Goal: Task Accomplishment & Management: Use online tool/utility

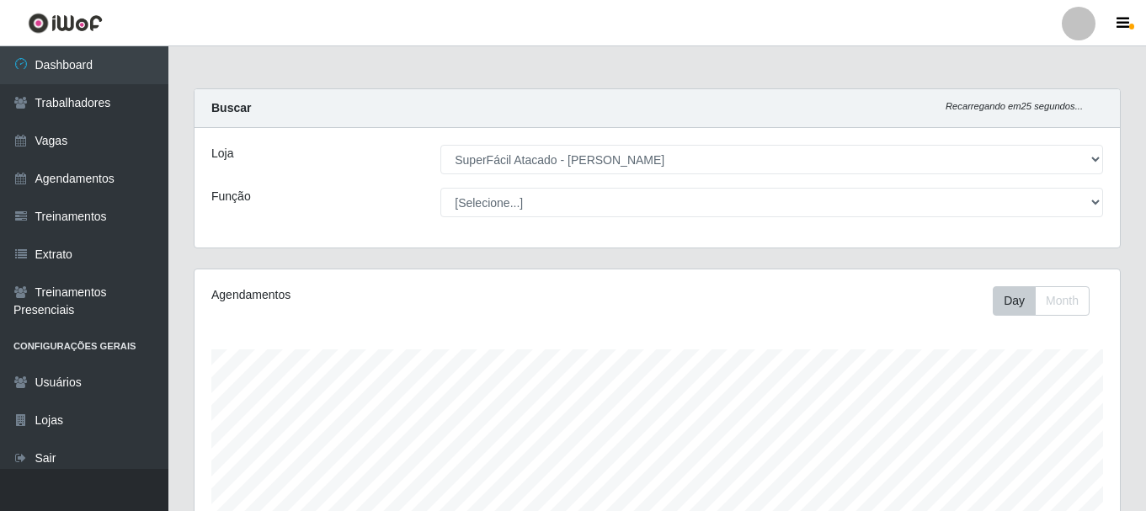
select select "399"
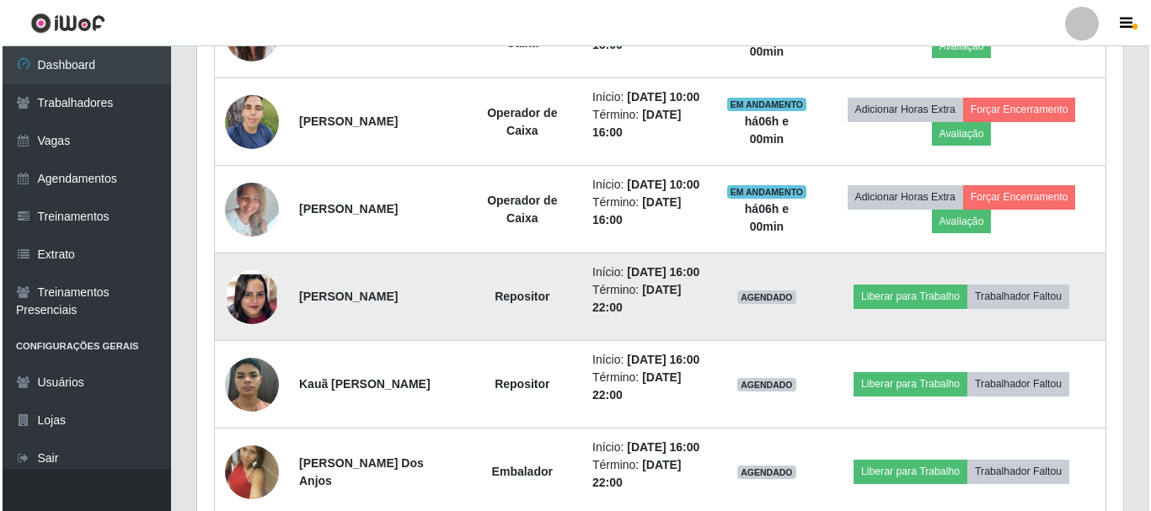
scroll to position [750, 0]
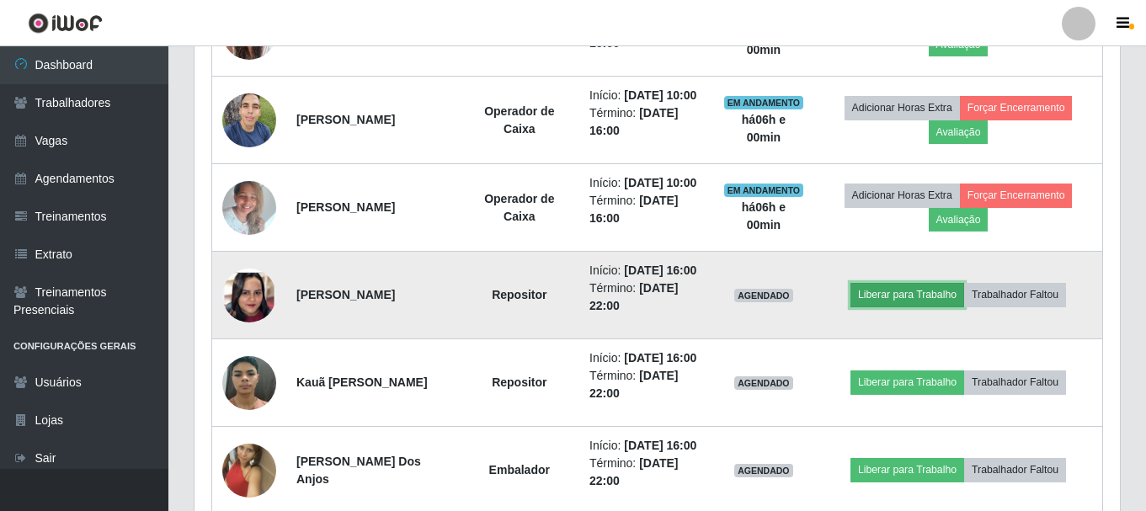
click at [938, 307] on button "Liberar para Trabalho" at bounding box center [908, 295] width 114 height 24
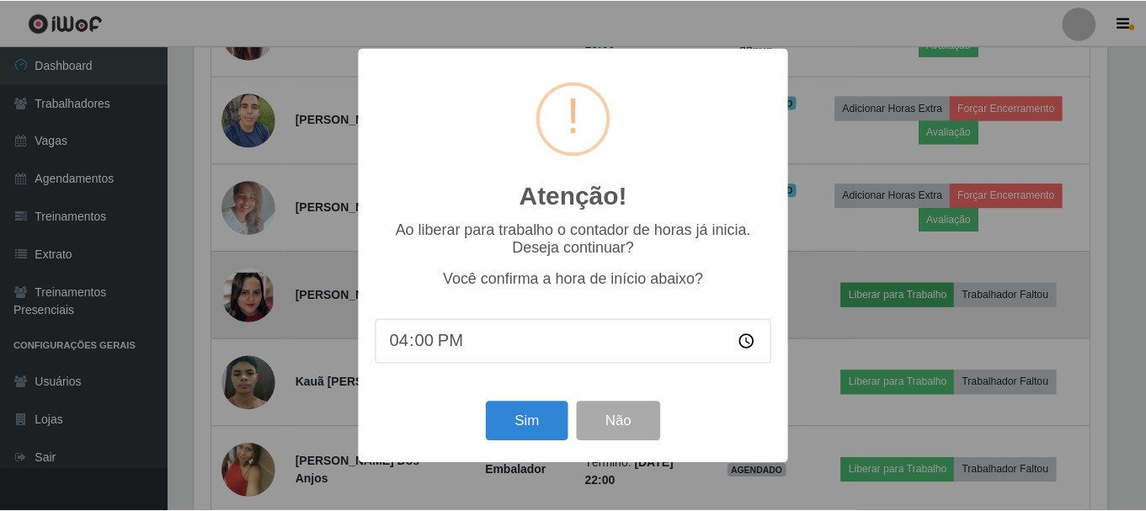
scroll to position [350, 917]
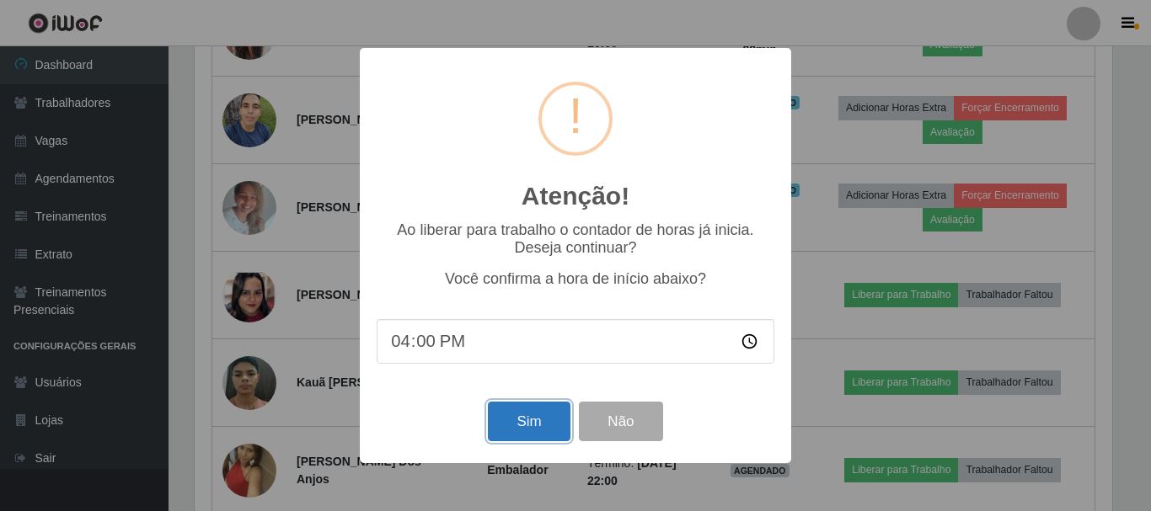
click at [525, 435] on button "Sim" at bounding box center [529, 422] width 82 height 40
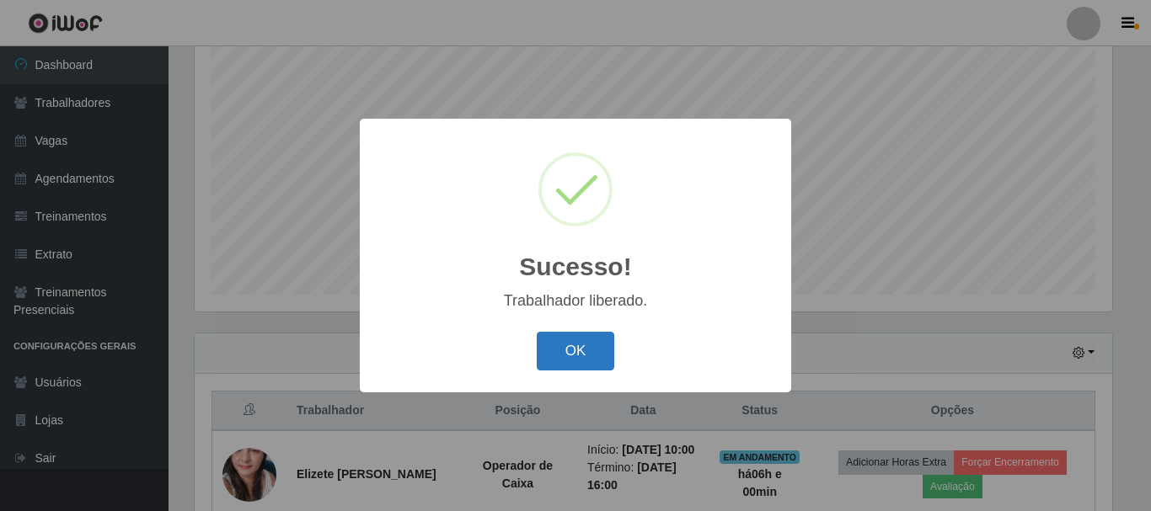
click at [590, 352] on button "OK" at bounding box center [576, 352] width 78 height 40
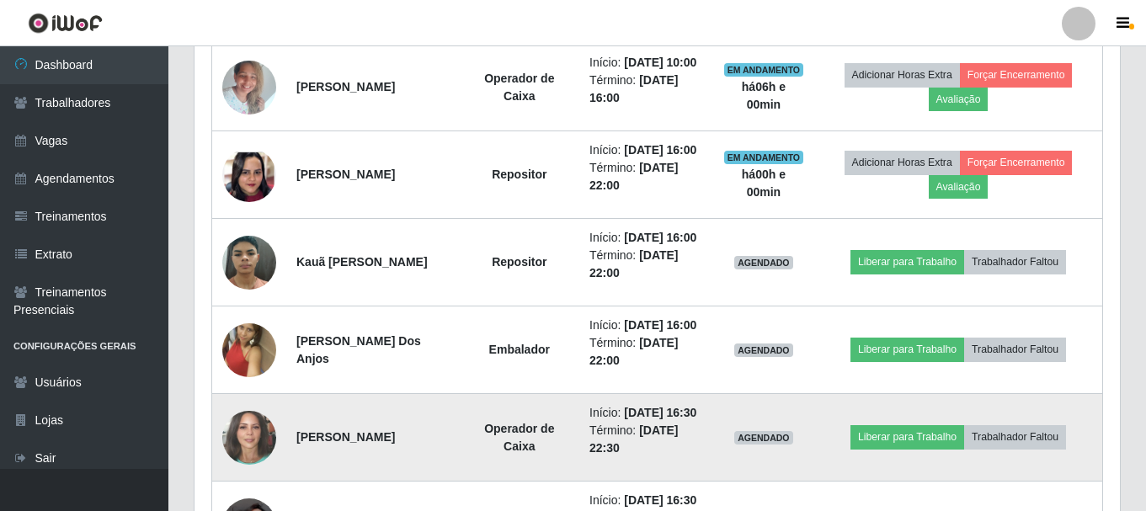
scroll to position [813, 0]
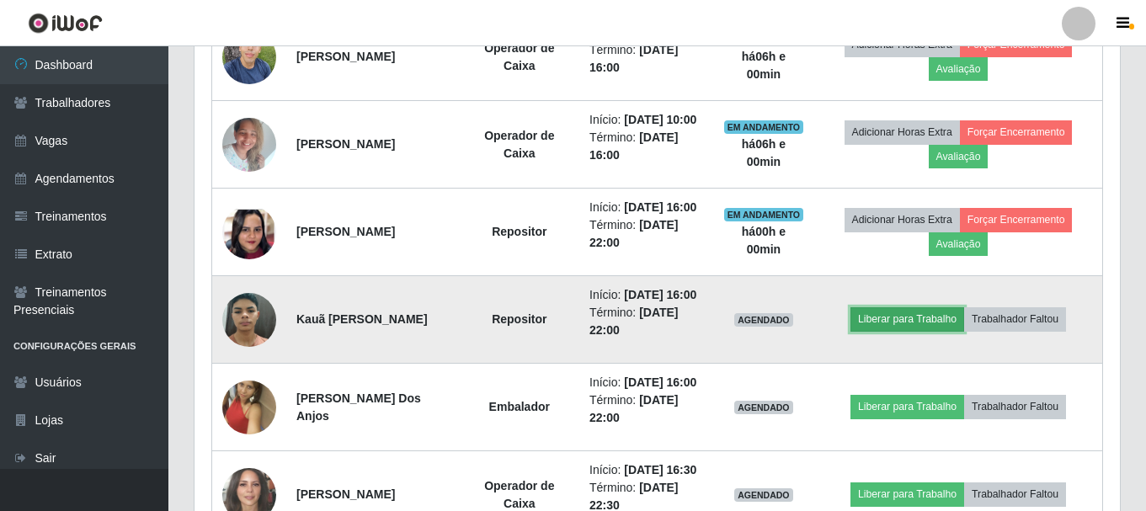
click at [911, 331] on button "Liberar para Trabalho" at bounding box center [908, 319] width 114 height 24
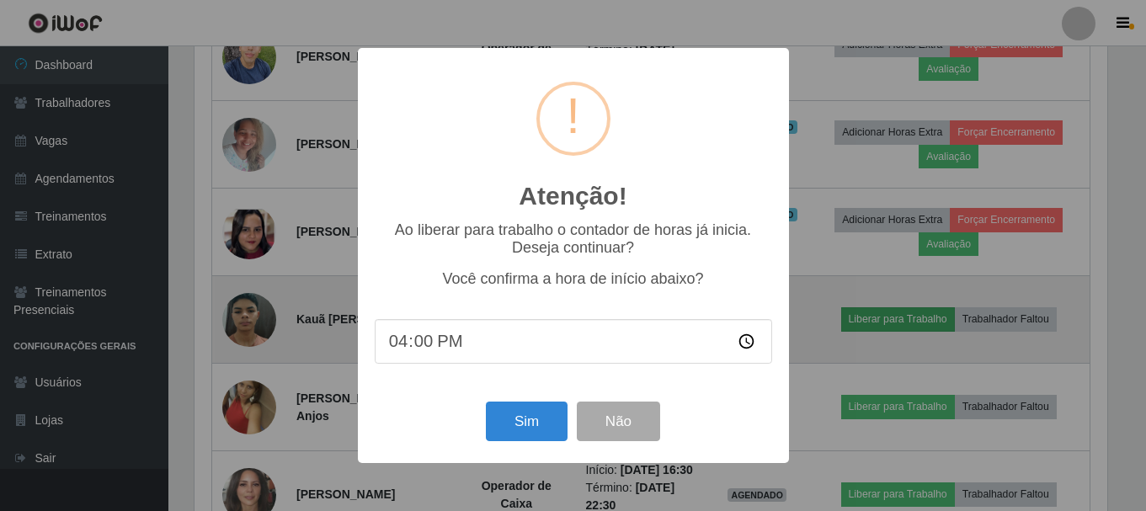
scroll to position [350, 917]
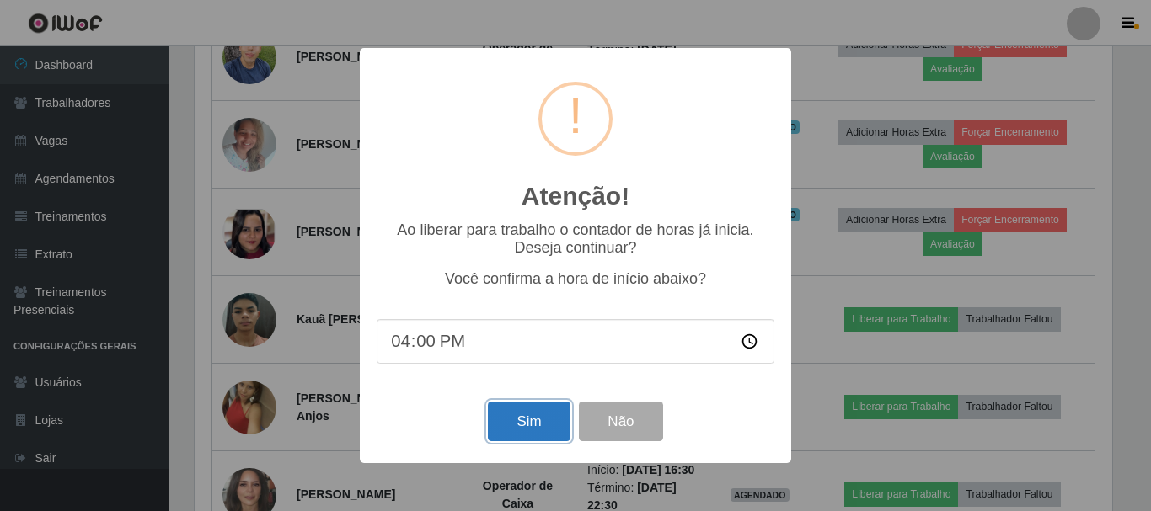
click at [514, 435] on button "Sim" at bounding box center [529, 422] width 82 height 40
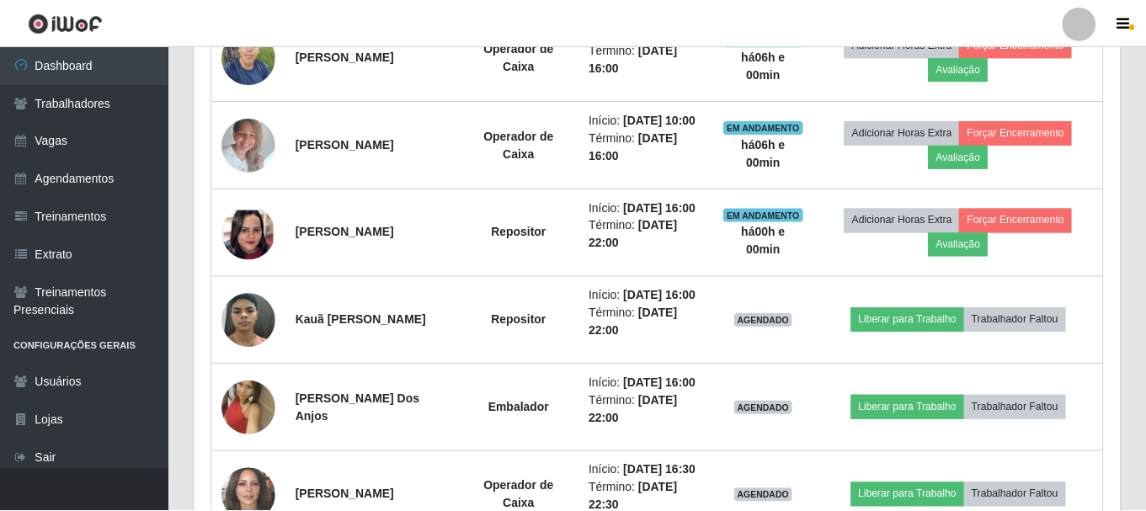
scroll to position [350, 926]
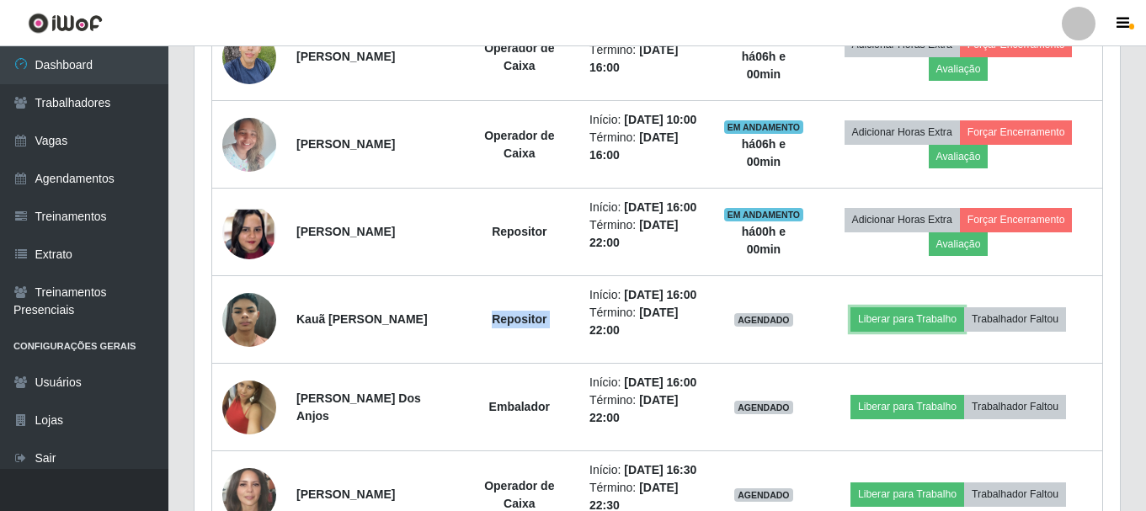
click at [514, 364] on td "Repositor" at bounding box center [520, 320] width 120 height 88
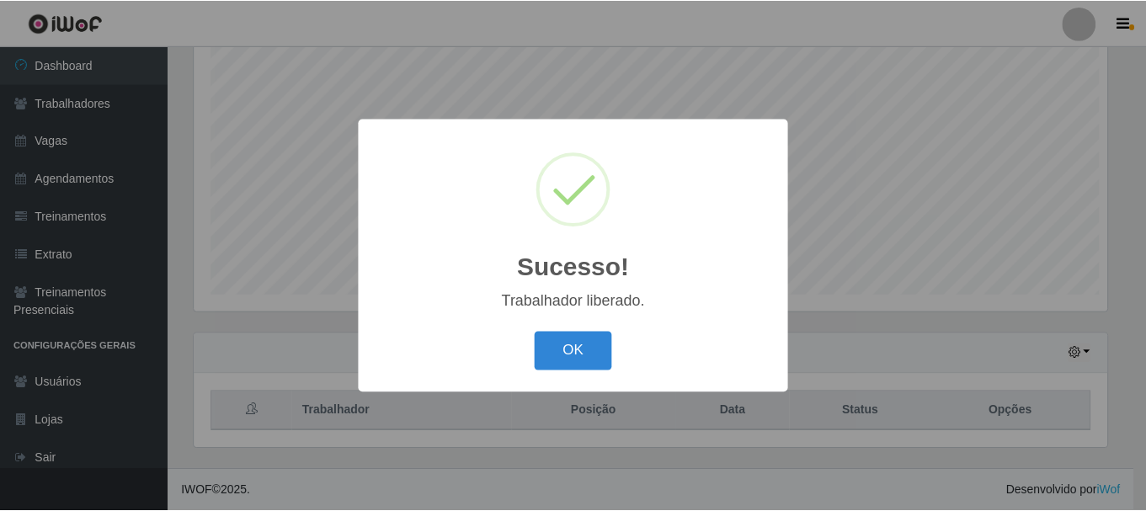
scroll to position [350, 917]
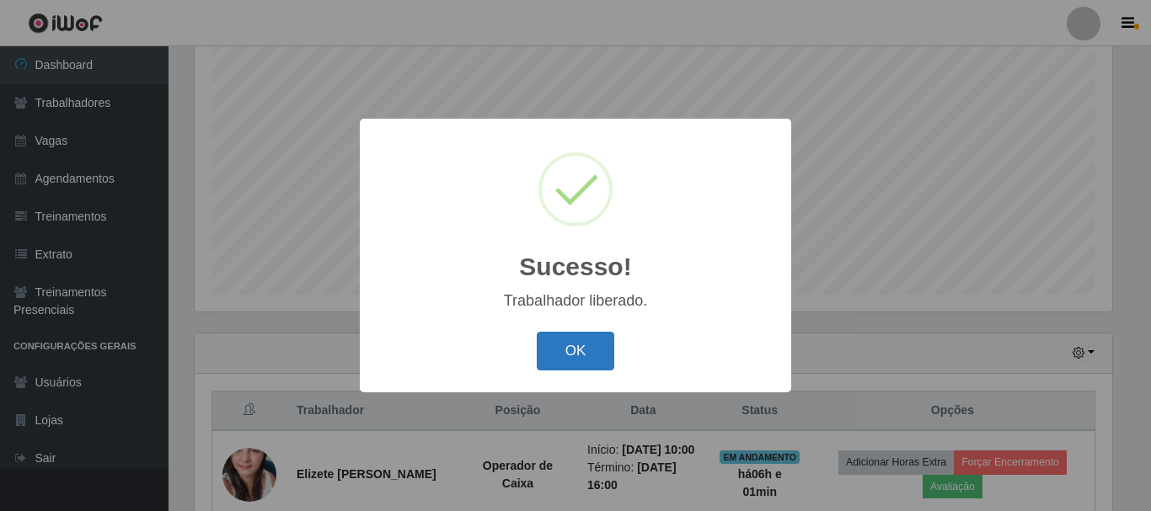
click at [570, 355] on button "OK" at bounding box center [576, 352] width 78 height 40
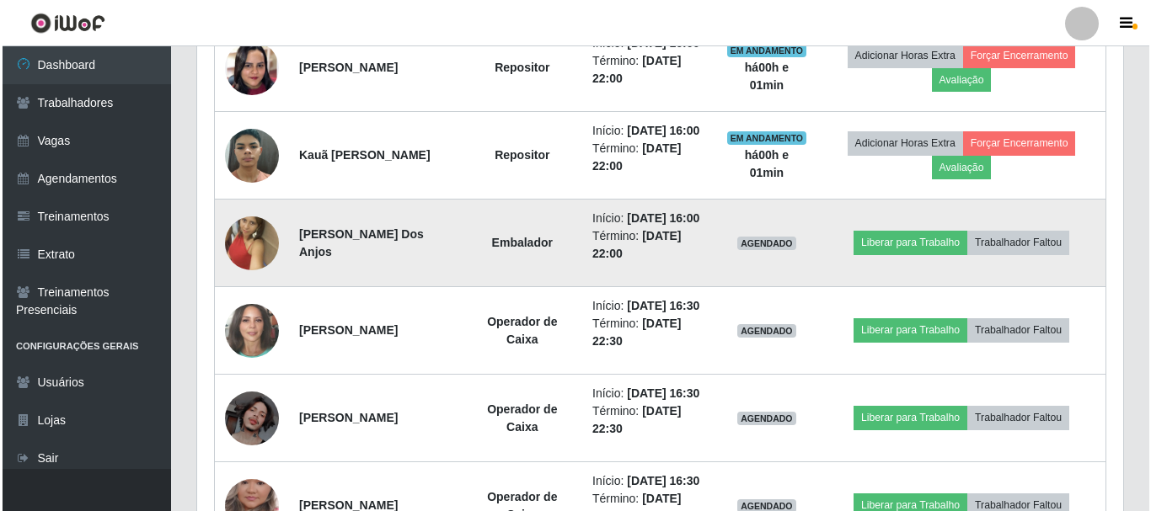
scroll to position [981, 0]
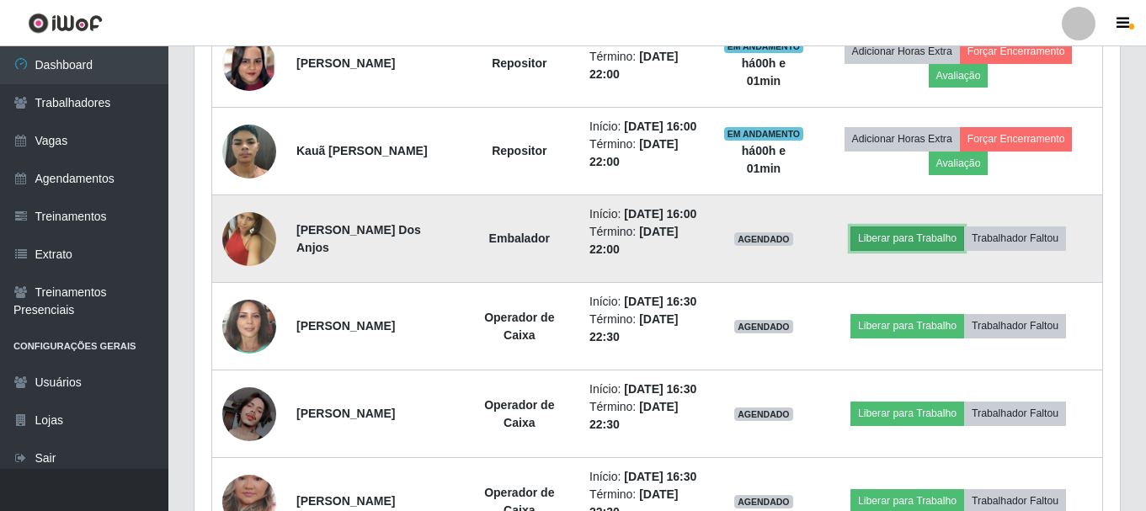
click at [906, 250] on button "Liberar para Trabalho" at bounding box center [908, 239] width 114 height 24
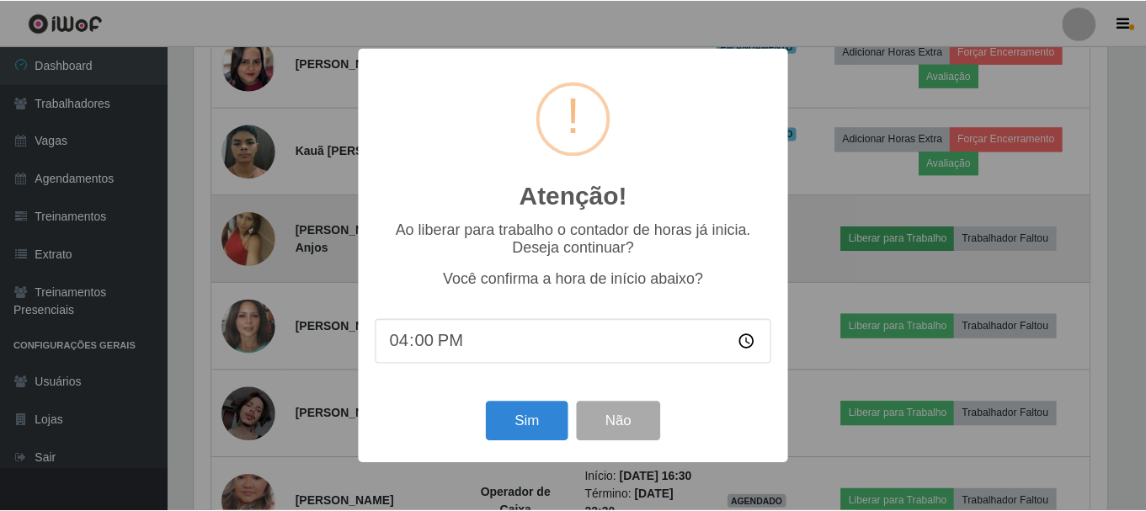
scroll to position [350, 917]
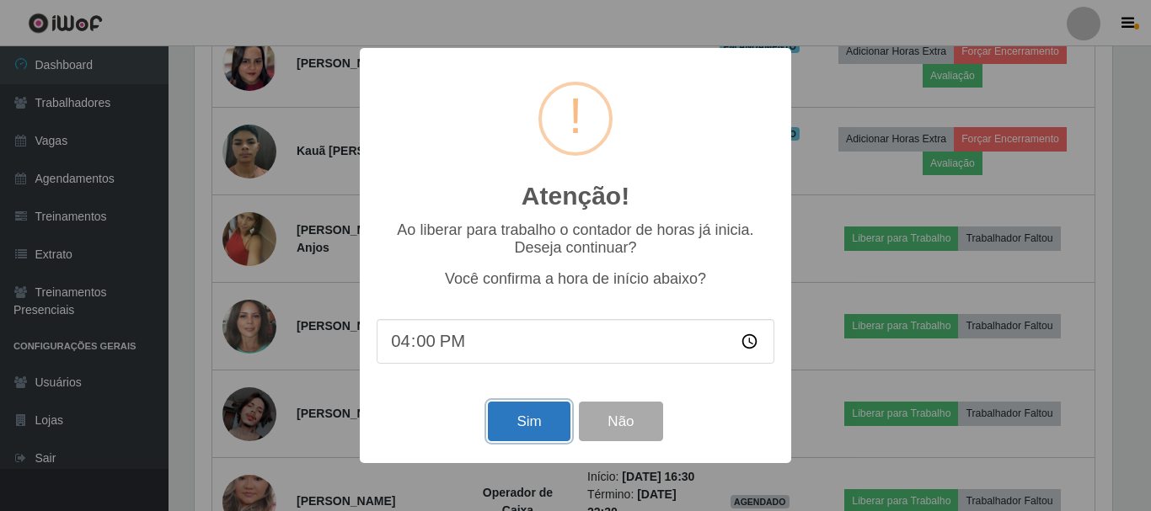
click at [553, 423] on button "Sim" at bounding box center [529, 422] width 82 height 40
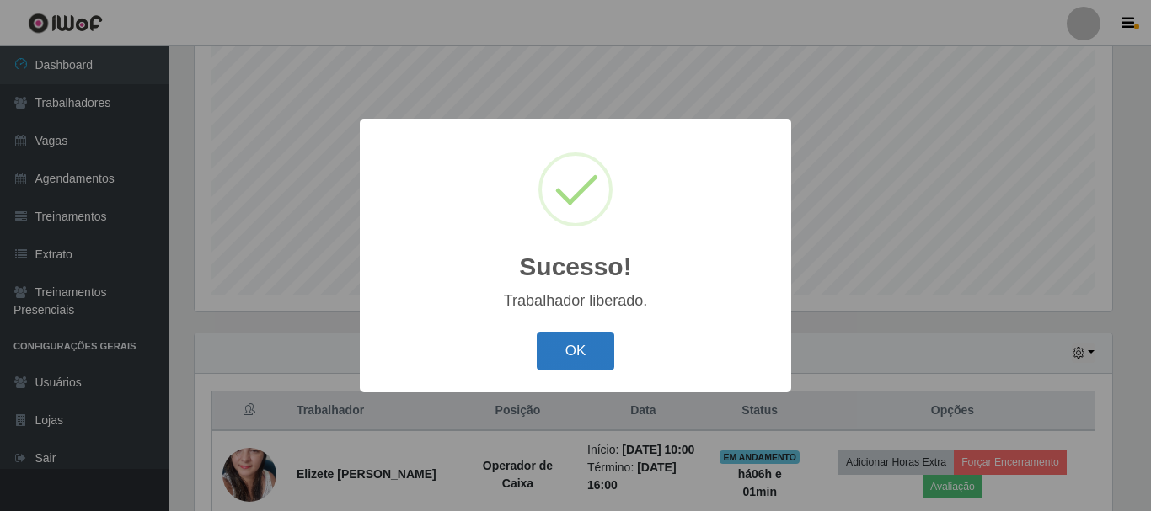
click at [590, 361] on button "OK" at bounding box center [576, 352] width 78 height 40
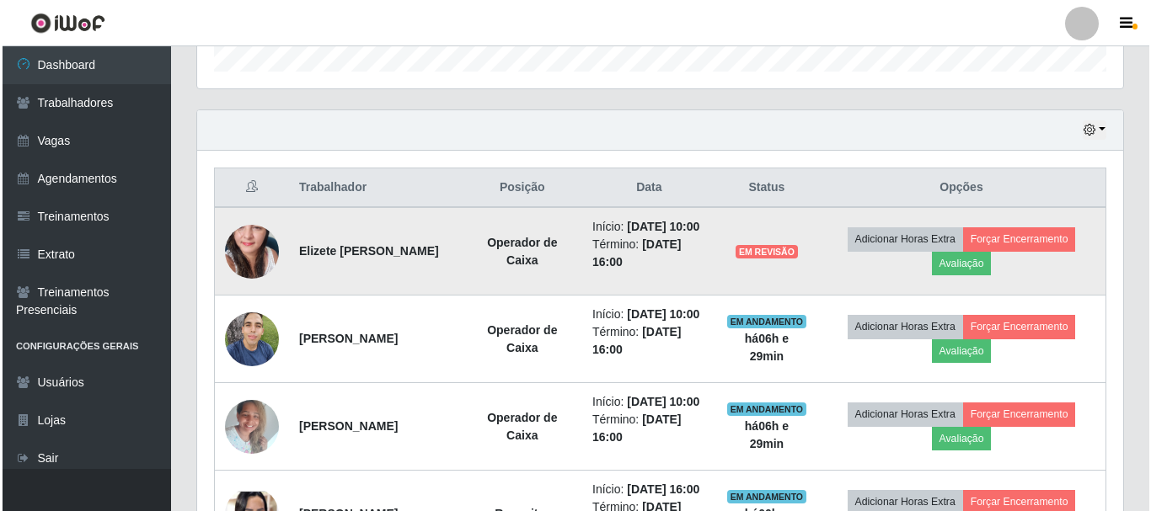
scroll to position [560, 0]
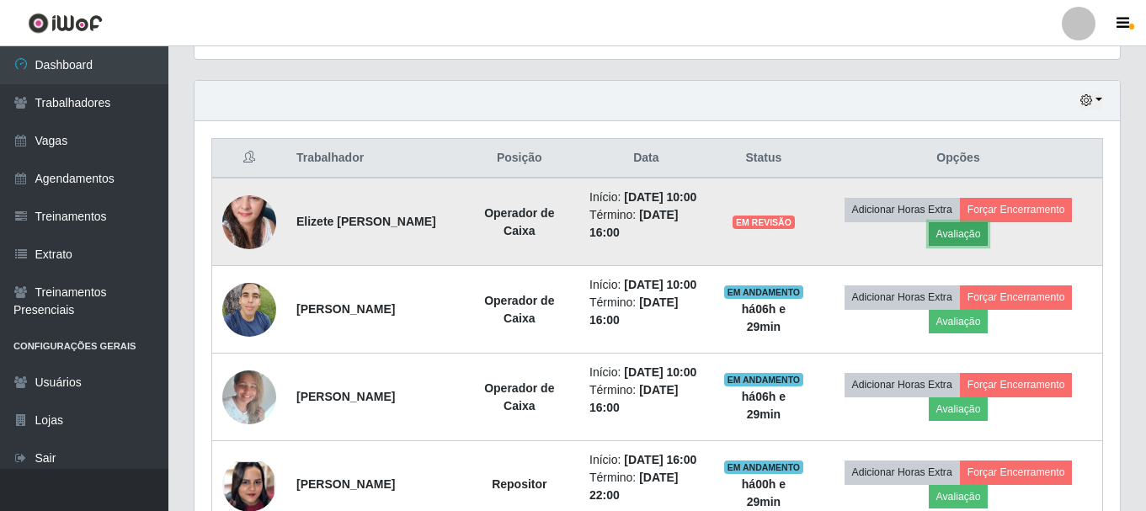
click at [972, 243] on button "Avaliação" at bounding box center [959, 234] width 60 height 24
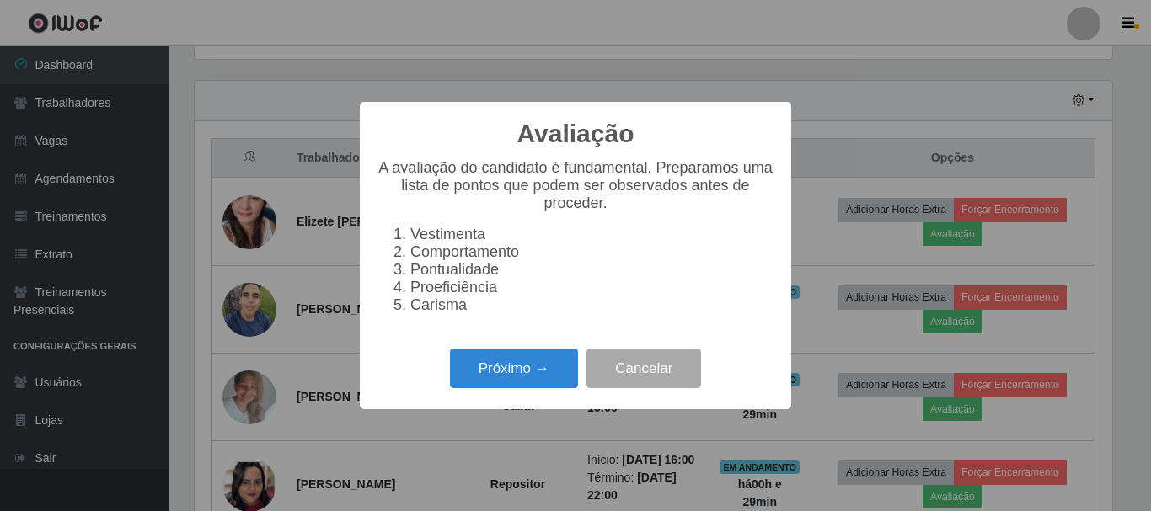
scroll to position [350, 917]
click at [546, 372] on button "Próximo →" at bounding box center [514, 369] width 128 height 40
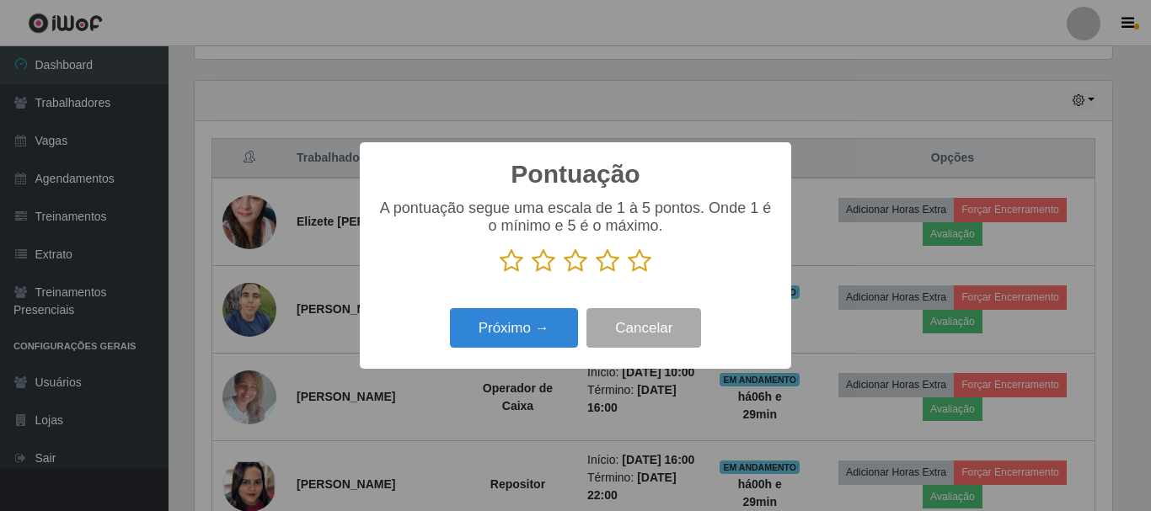
scroll to position [841973, 841405]
click at [638, 264] on icon at bounding box center [640, 260] width 24 height 25
click at [628, 274] on input "radio" at bounding box center [628, 274] width 0 height 0
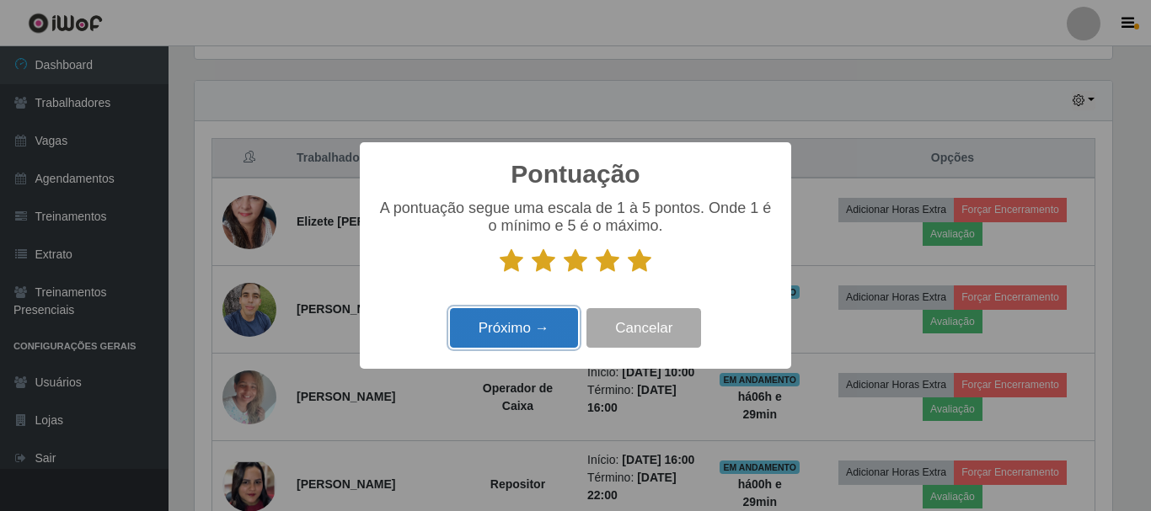
click at [543, 322] on button "Próximo →" at bounding box center [514, 328] width 128 height 40
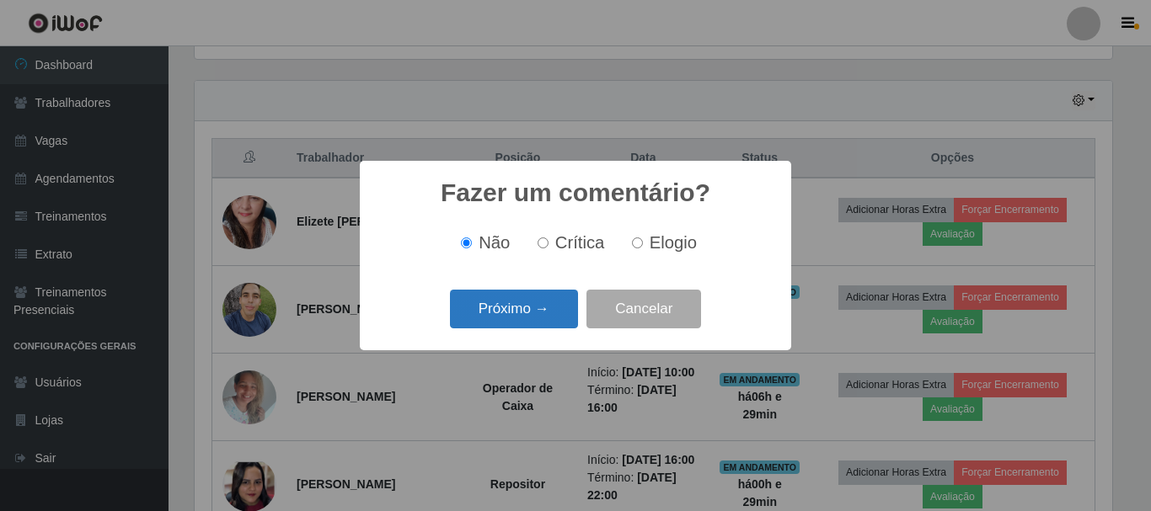
click at [543, 303] on button "Próximo →" at bounding box center [514, 310] width 128 height 40
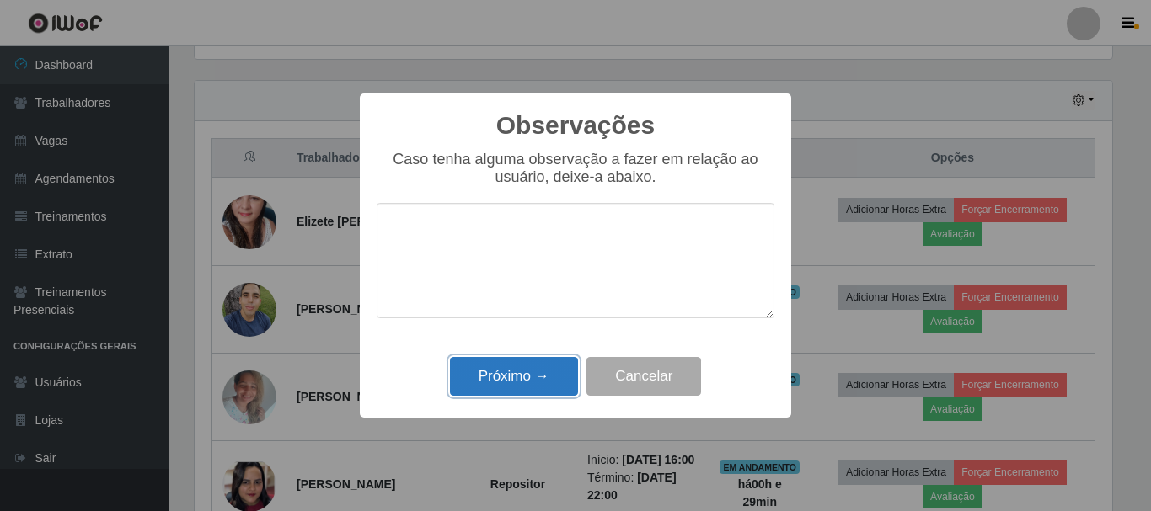
click at [523, 372] on button "Próximo →" at bounding box center [514, 377] width 128 height 40
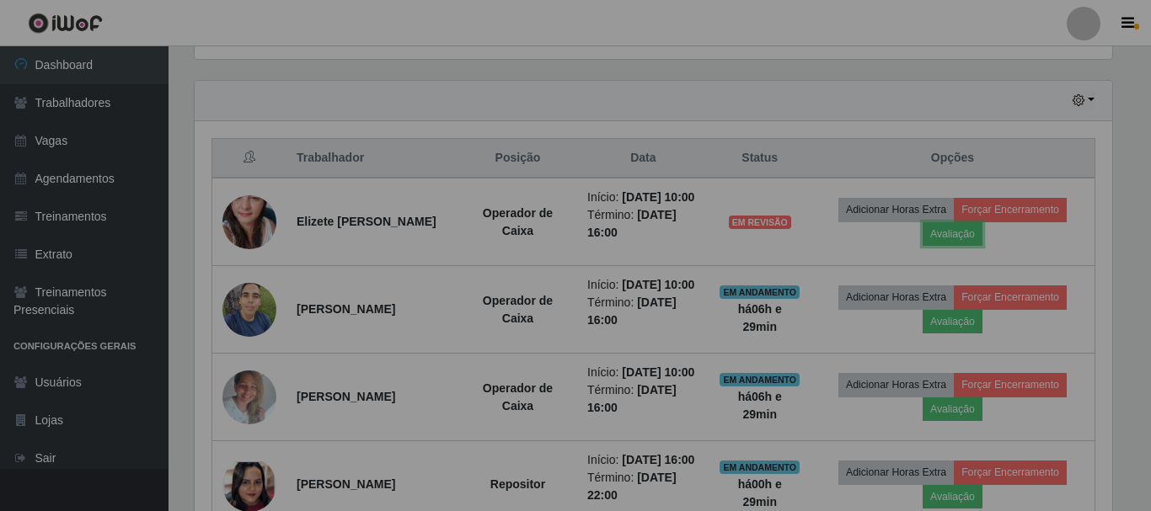
scroll to position [350, 926]
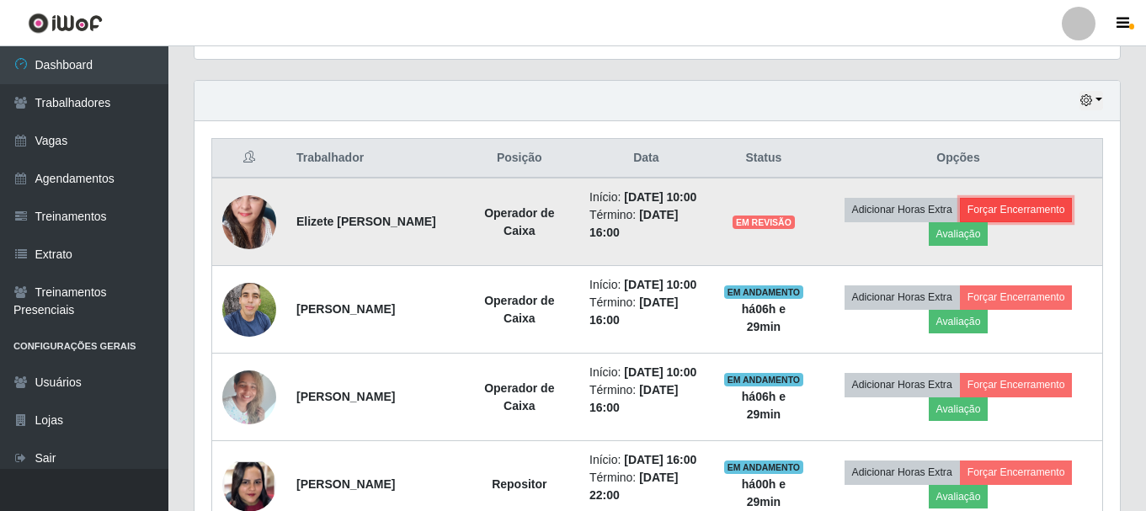
click at [1004, 217] on button "Forçar Encerramento" at bounding box center [1016, 210] width 113 height 24
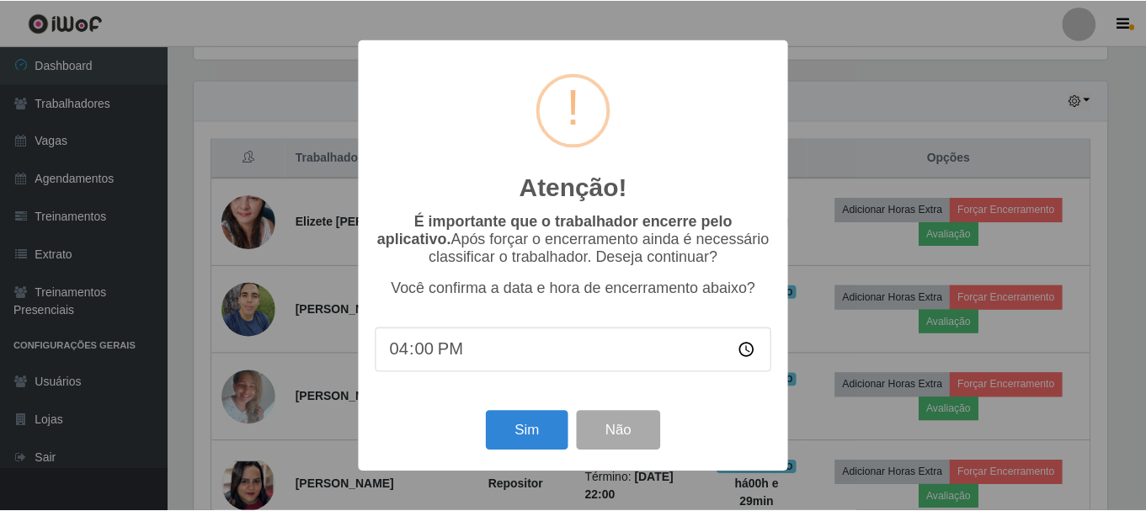
scroll to position [350, 917]
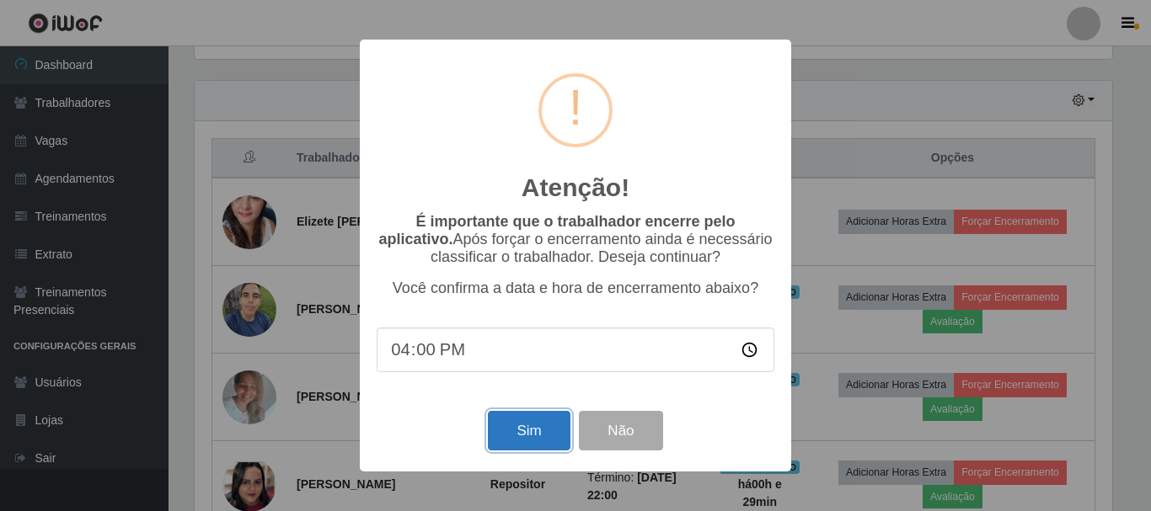
click at [520, 430] on button "Sim" at bounding box center [529, 431] width 82 height 40
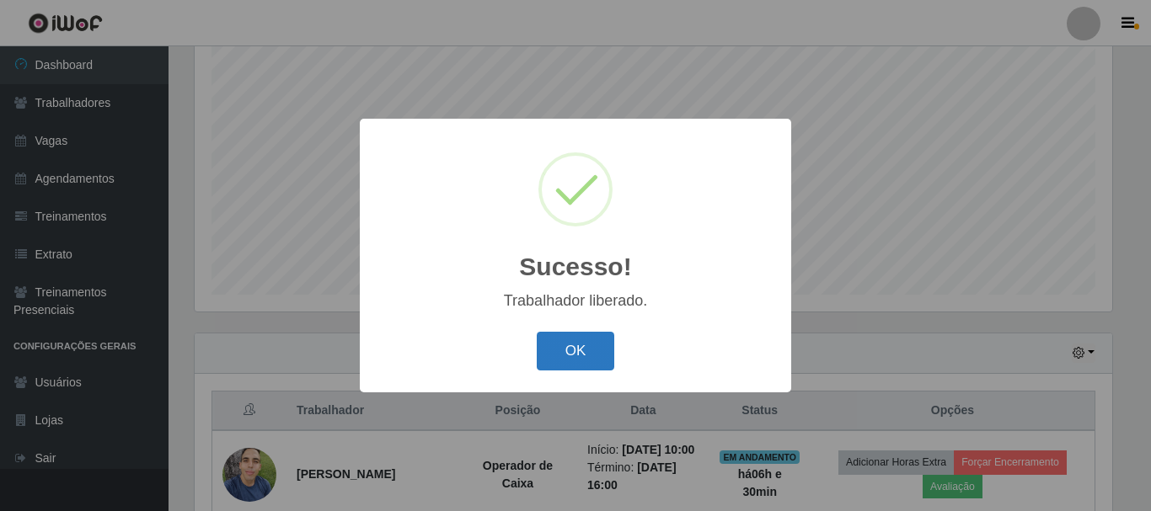
click at [571, 334] on button "OK" at bounding box center [576, 352] width 78 height 40
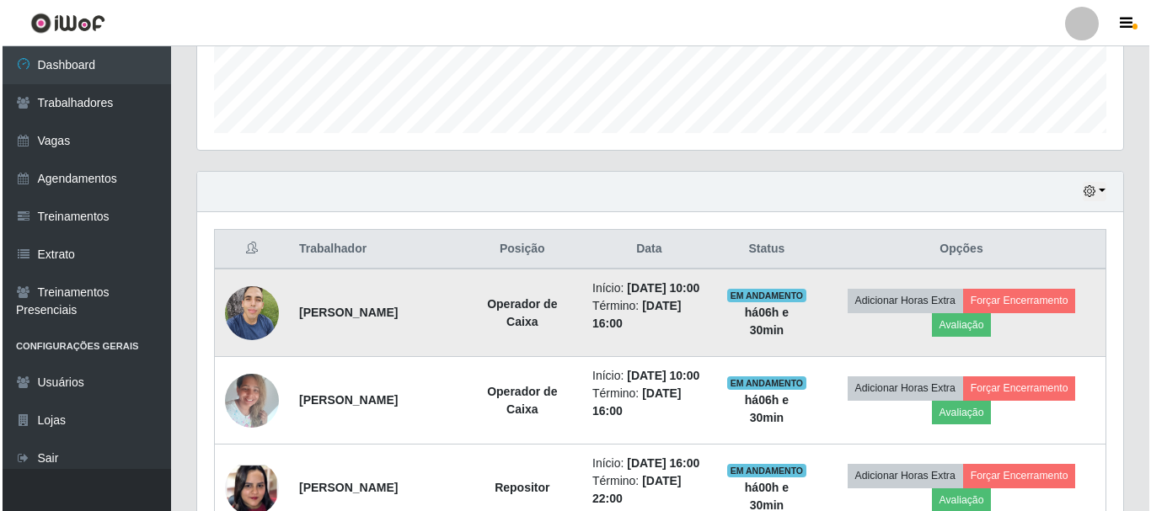
scroll to position [476, 0]
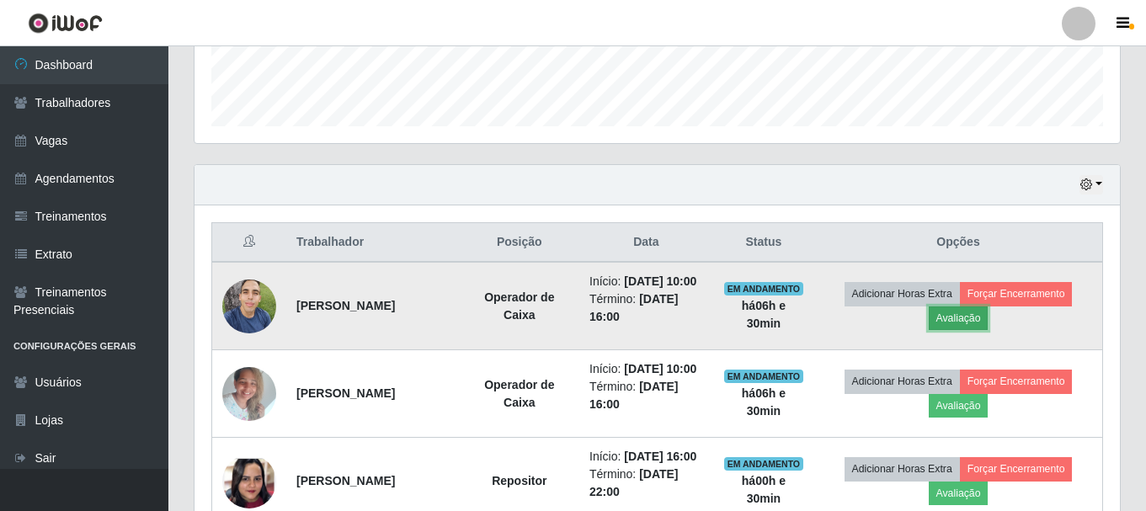
click at [968, 330] on button "Avaliação" at bounding box center [959, 319] width 60 height 24
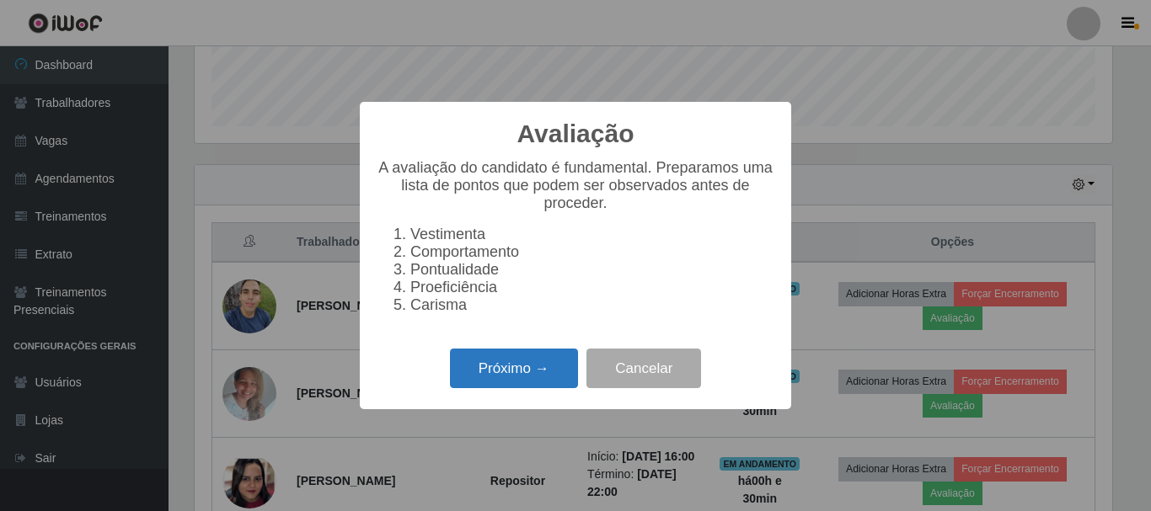
click at [544, 382] on button "Próximo →" at bounding box center [514, 369] width 128 height 40
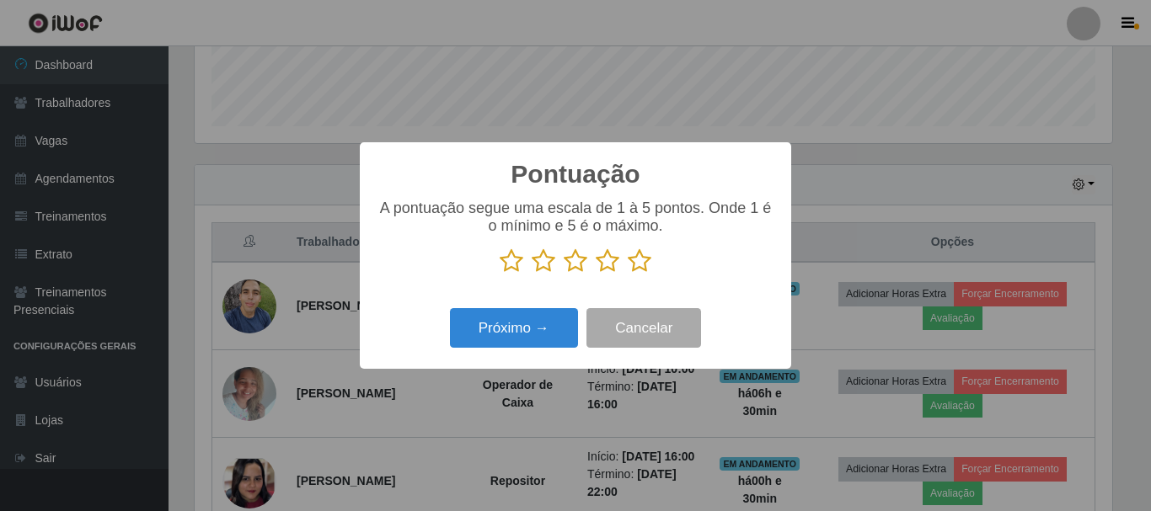
click at [634, 265] on icon at bounding box center [640, 260] width 24 height 25
click at [628, 274] on input "radio" at bounding box center [628, 274] width 0 height 0
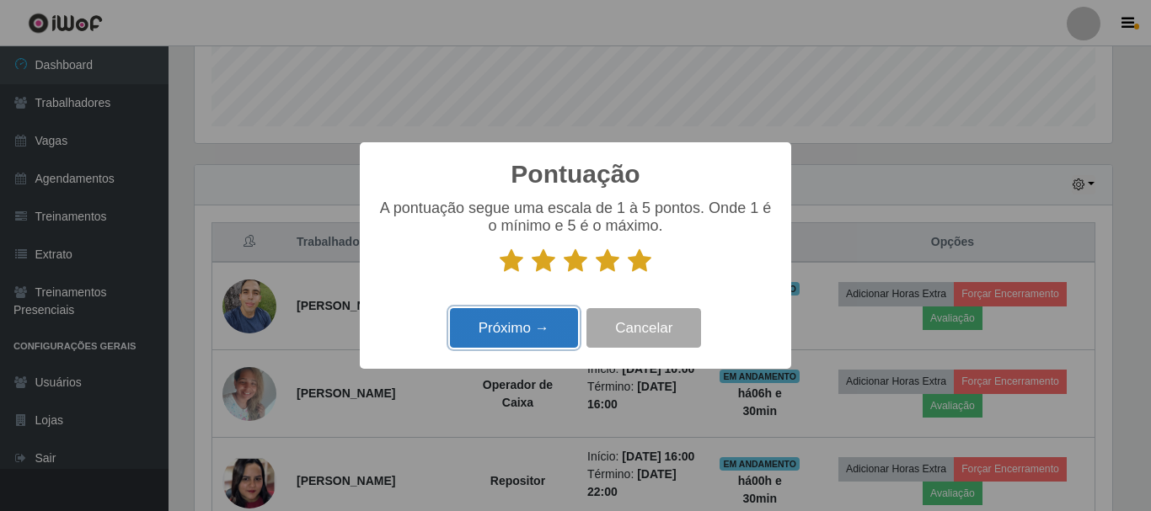
click at [546, 318] on button "Próximo →" at bounding box center [514, 328] width 128 height 40
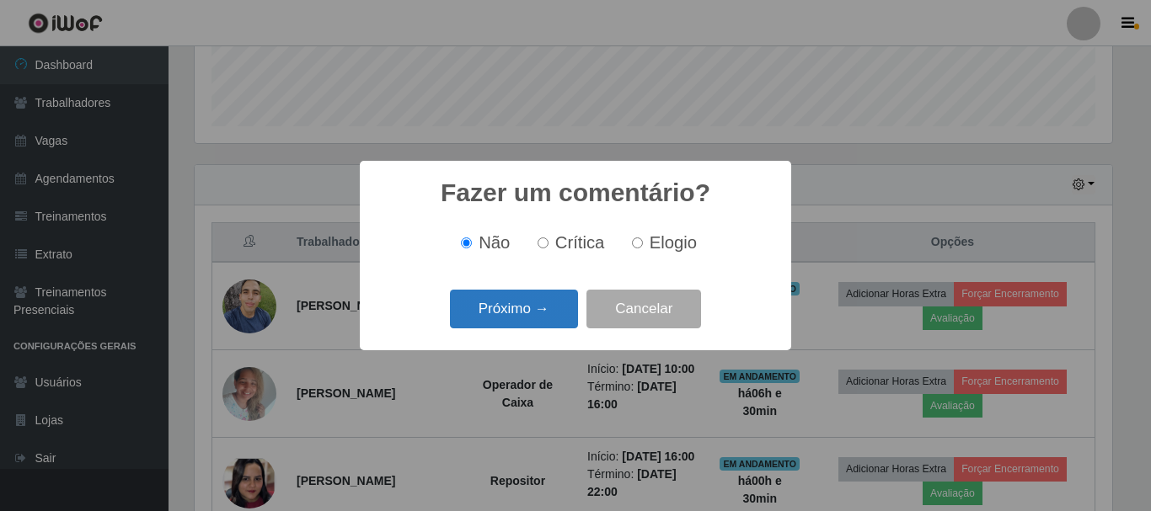
click at [537, 311] on button "Próximo →" at bounding box center [514, 310] width 128 height 40
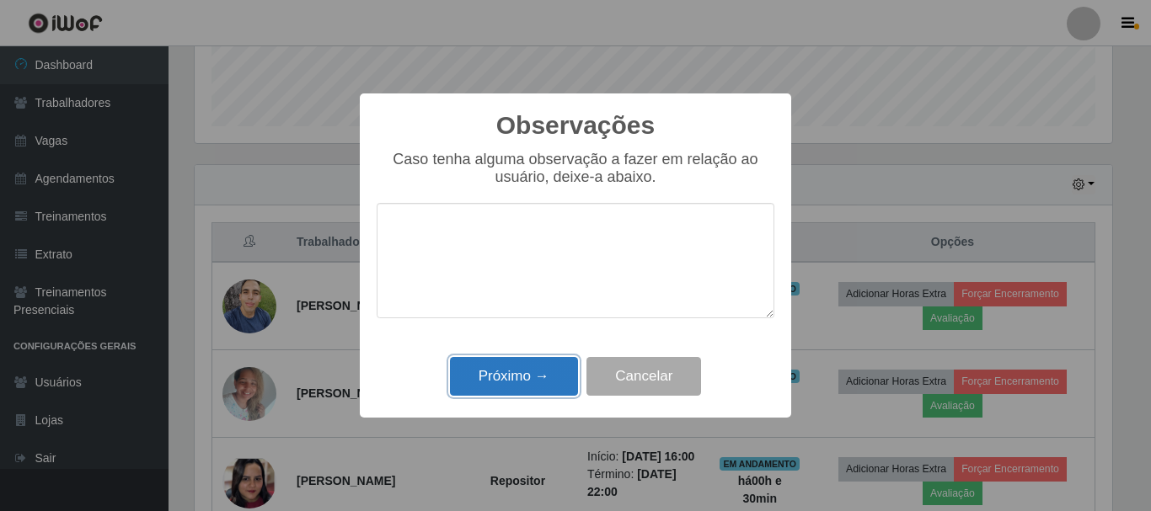
click at [538, 367] on button "Próximo →" at bounding box center [514, 377] width 128 height 40
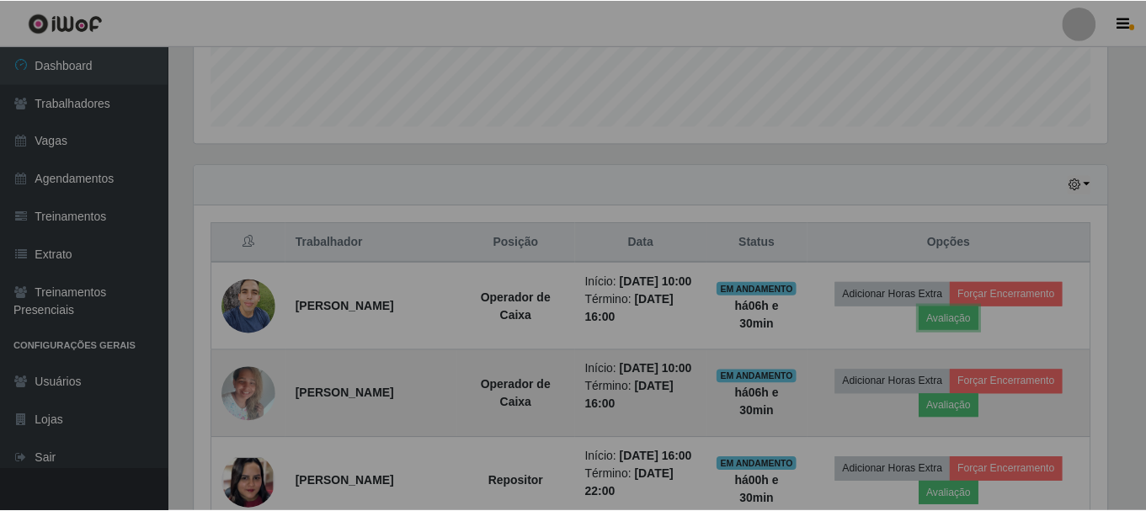
scroll to position [350, 926]
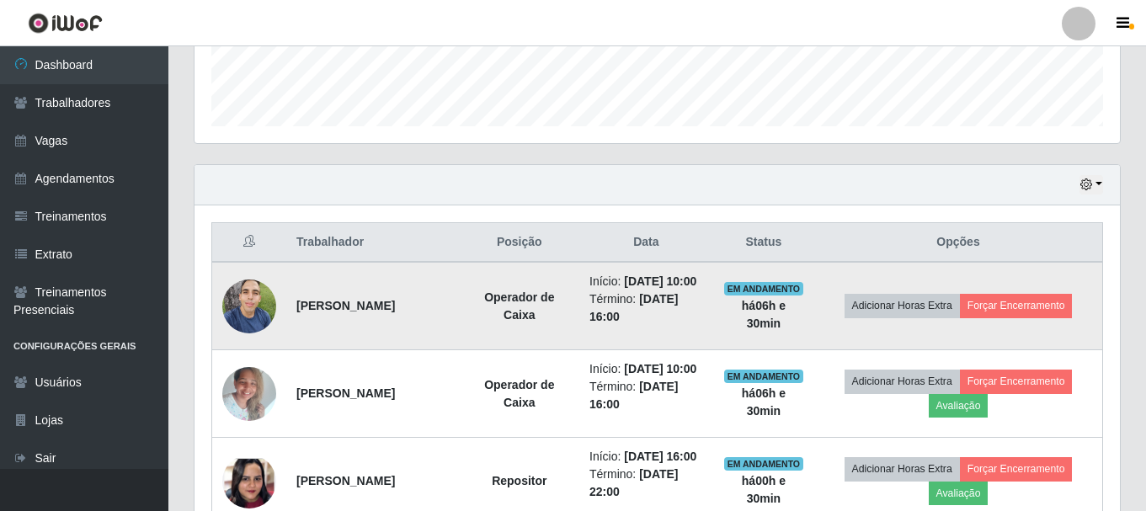
click at [1017, 300] on td "Adicionar Horas Extra Forçar Encerramento" at bounding box center [959, 306] width 288 height 88
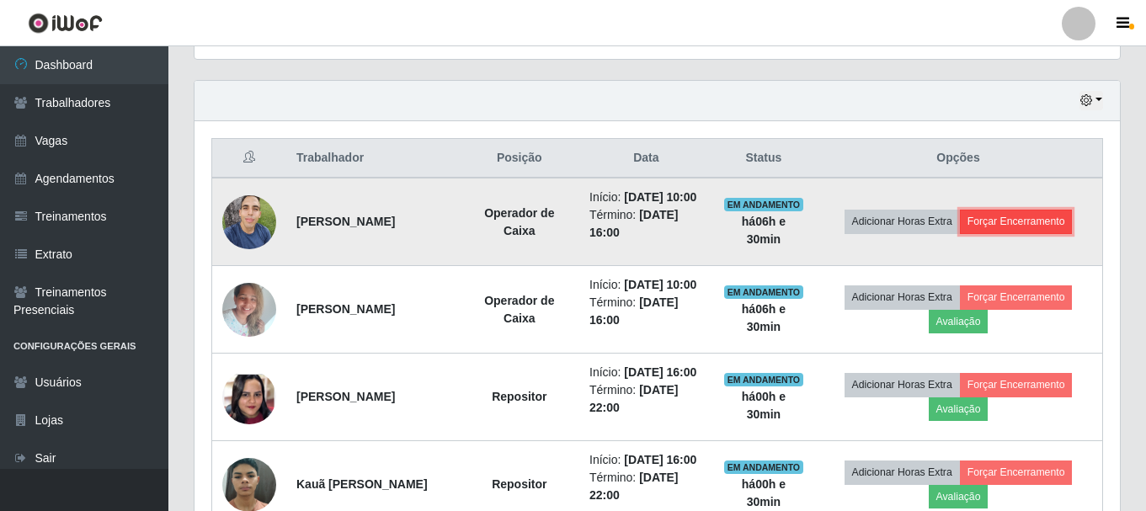
click at [1017, 227] on button "Forçar Encerramento" at bounding box center [1016, 222] width 113 height 24
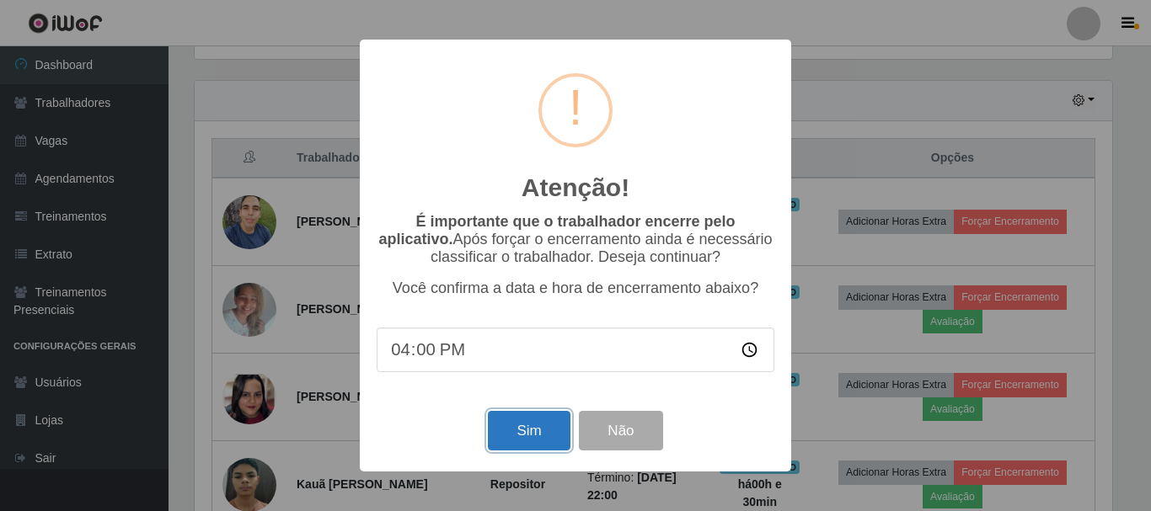
click at [532, 435] on button "Sim" at bounding box center [529, 431] width 82 height 40
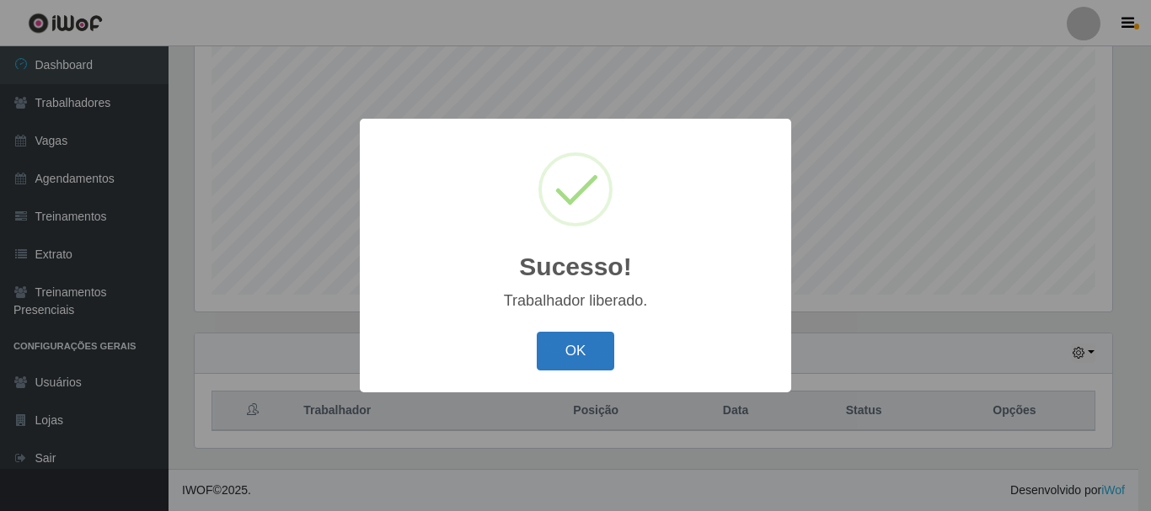
scroll to position [841973, 841405]
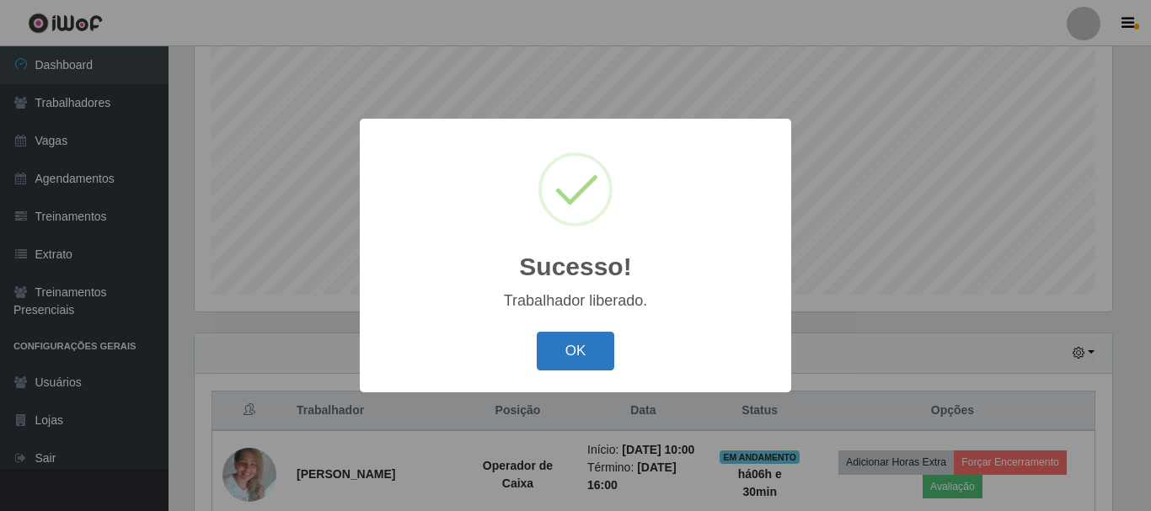
click at [570, 350] on button "OK" at bounding box center [576, 352] width 78 height 40
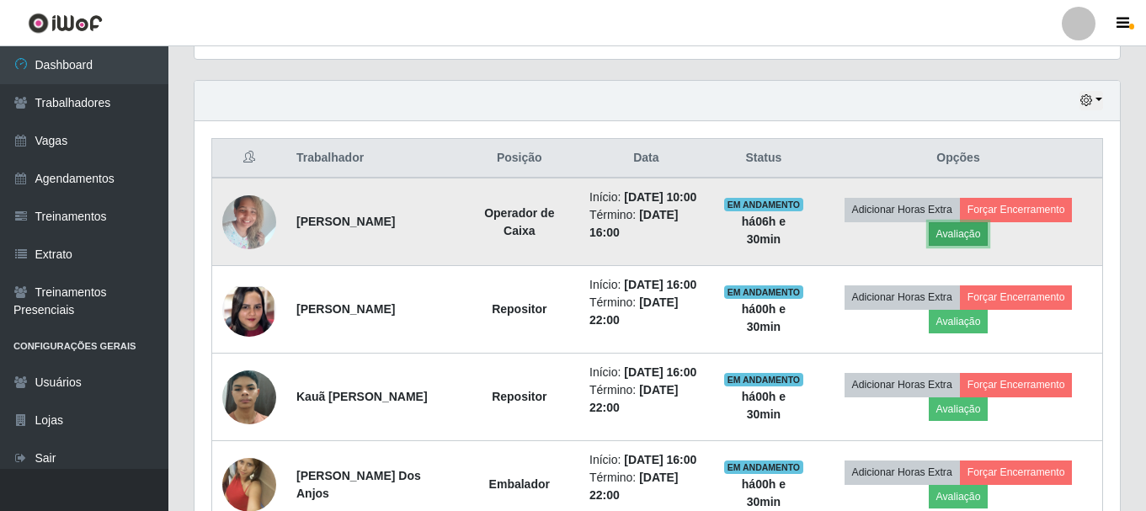
click at [983, 242] on button "Avaliação" at bounding box center [959, 234] width 60 height 24
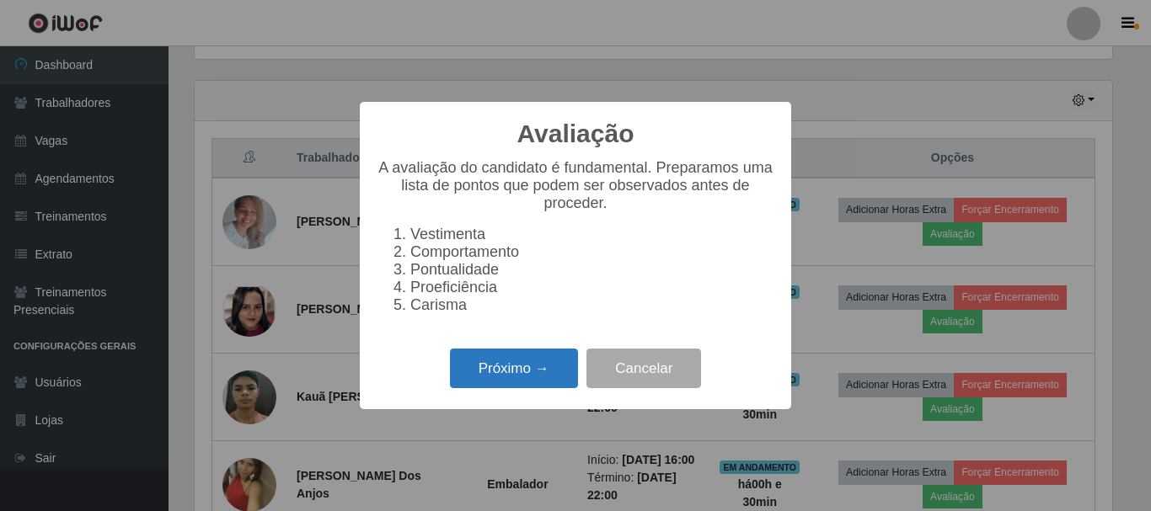
click at [535, 382] on button "Próximo →" at bounding box center [514, 369] width 128 height 40
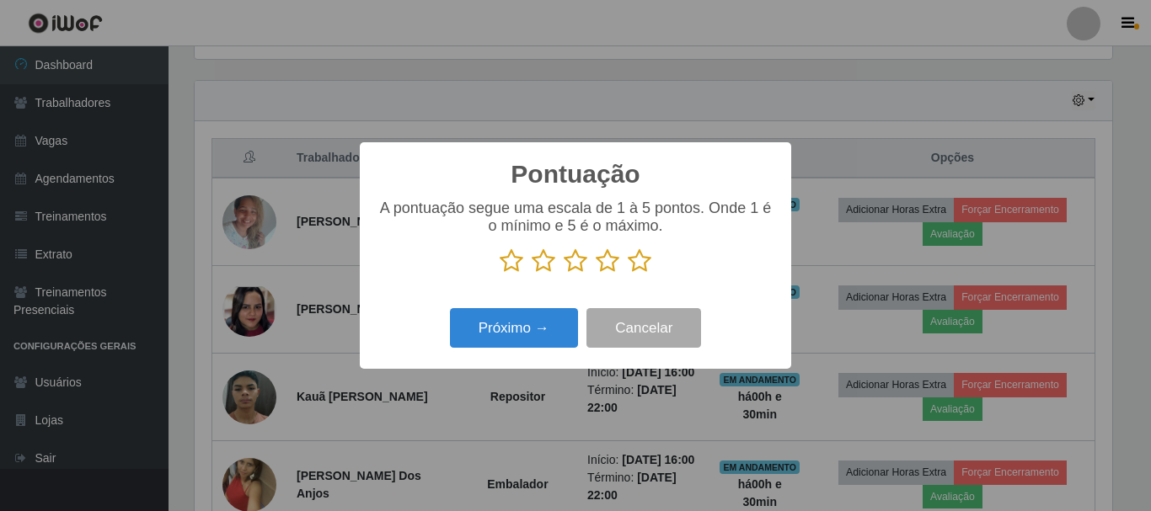
click at [638, 263] on icon at bounding box center [640, 260] width 24 height 25
click at [628, 274] on input "radio" at bounding box center [628, 274] width 0 height 0
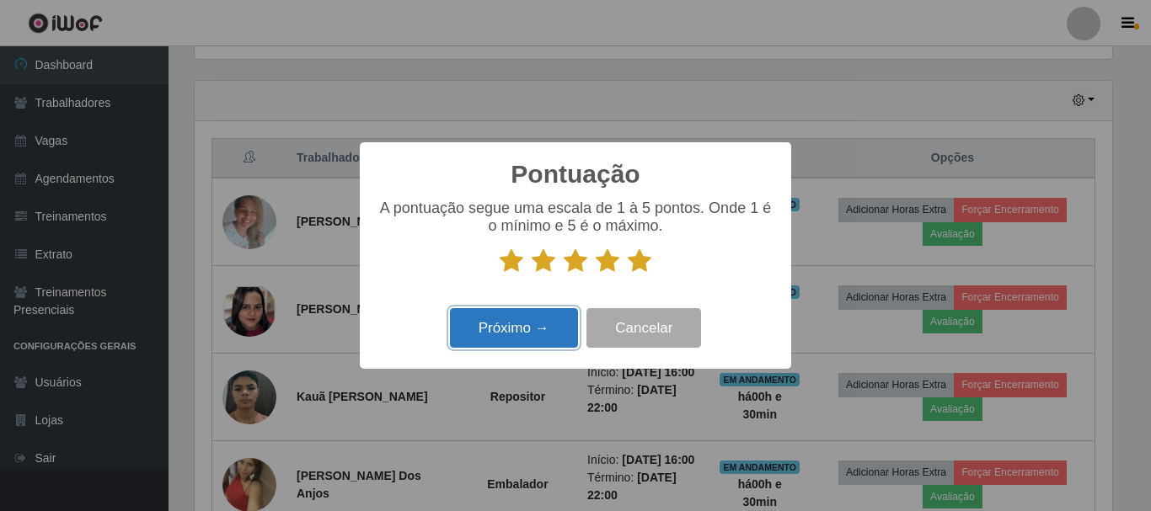
click at [521, 327] on button "Próximo →" at bounding box center [514, 328] width 128 height 40
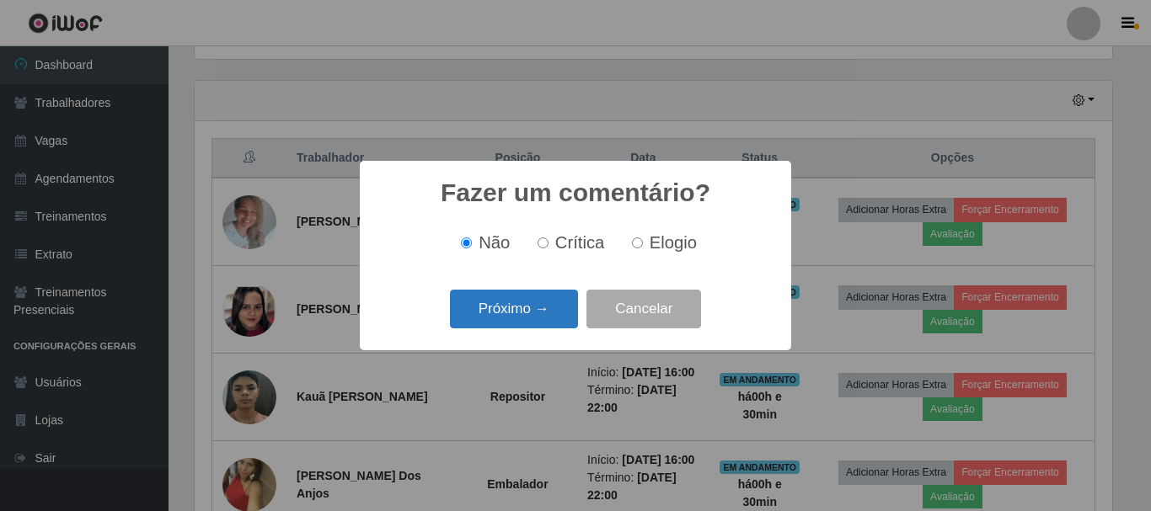
click at [527, 307] on button "Próximo →" at bounding box center [514, 310] width 128 height 40
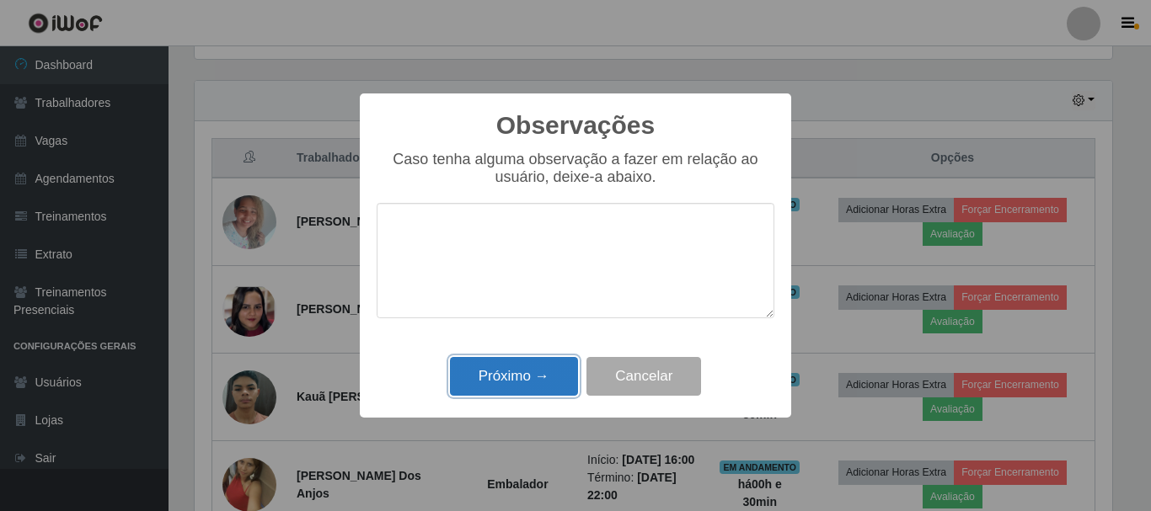
click at [544, 366] on button "Próximo →" at bounding box center [514, 377] width 128 height 40
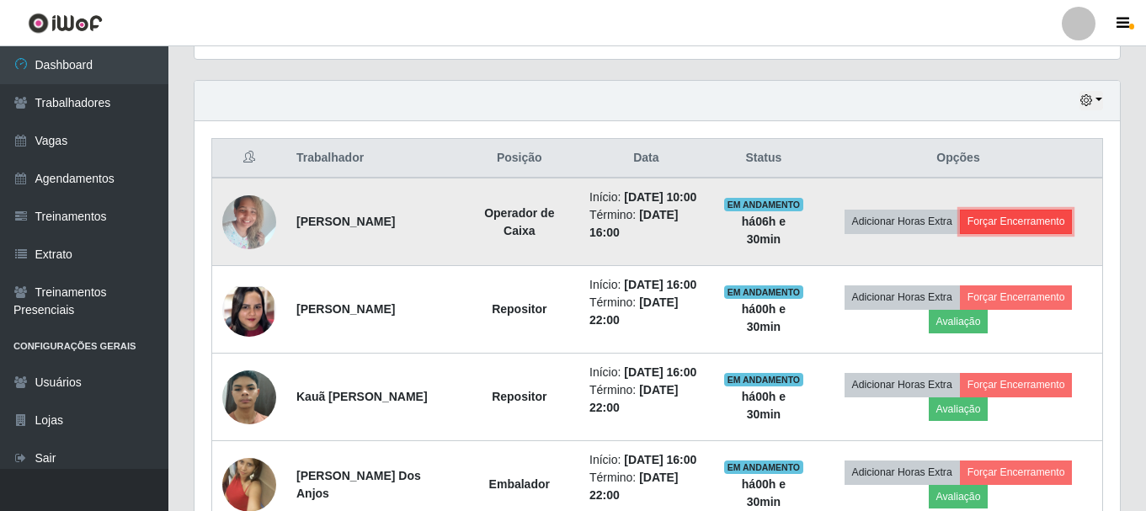
click at [1034, 227] on button "Forçar Encerramento" at bounding box center [1016, 222] width 113 height 24
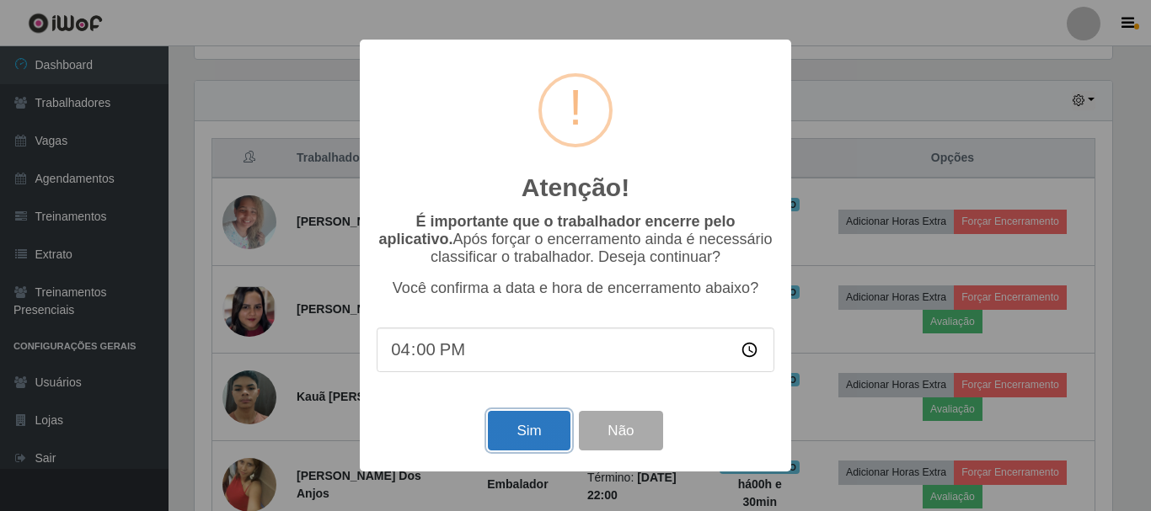
click at [520, 429] on button "Sim" at bounding box center [529, 431] width 82 height 40
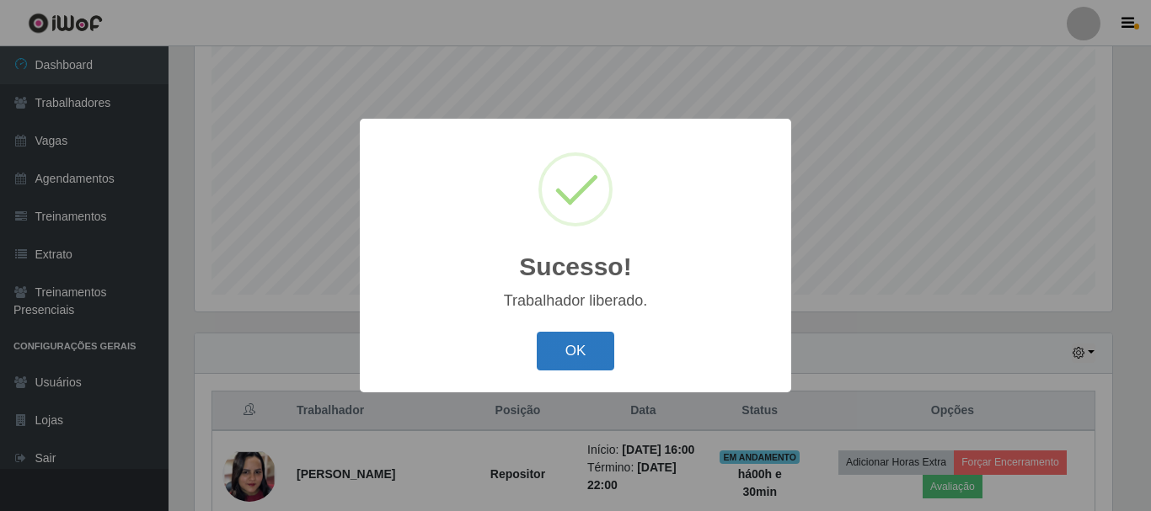
click at [566, 344] on button "OK" at bounding box center [576, 352] width 78 height 40
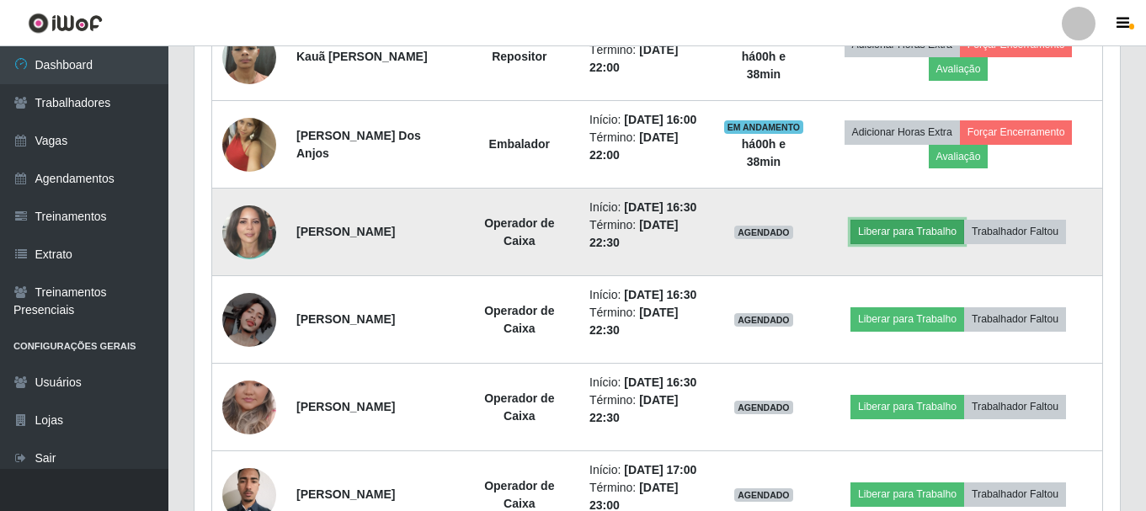
click at [922, 243] on button "Liberar para Trabalho" at bounding box center [908, 232] width 114 height 24
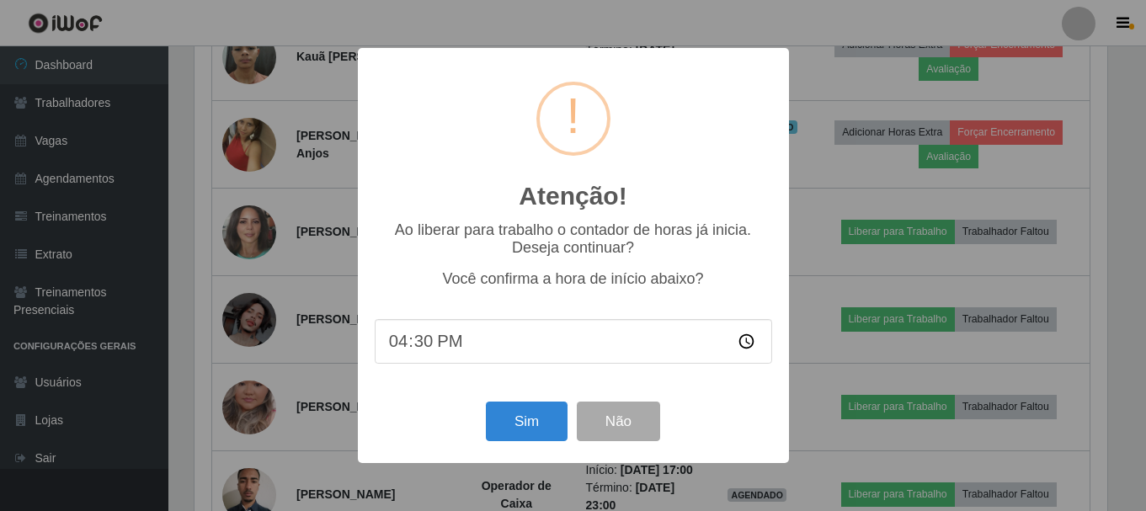
scroll to position [350, 917]
click at [524, 418] on button "Sim" at bounding box center [529, 422] width 82 height 40
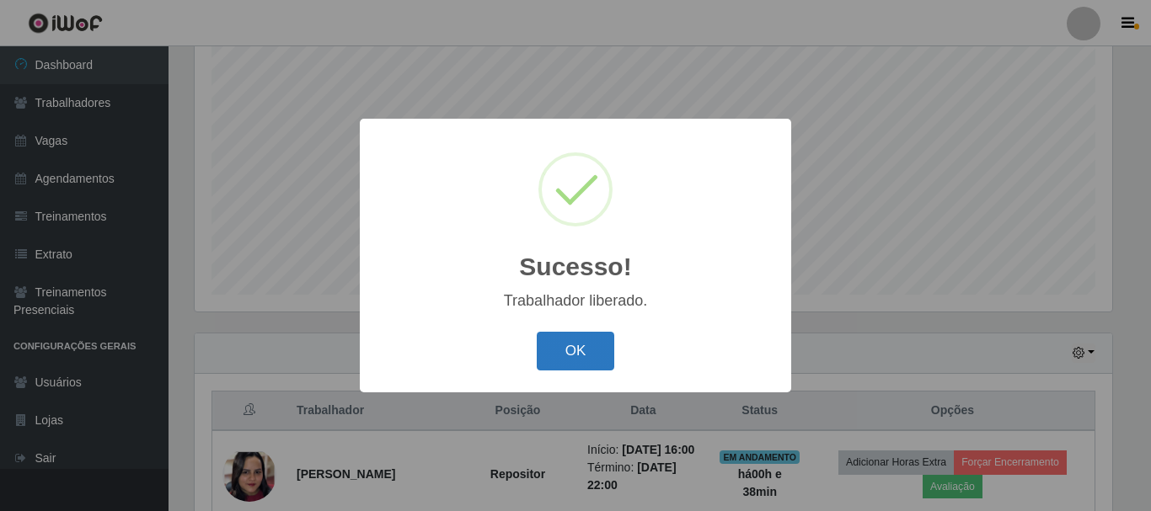
click at [581, 343] on button "OK" at bounding box center [576, 352] width 78 height 40
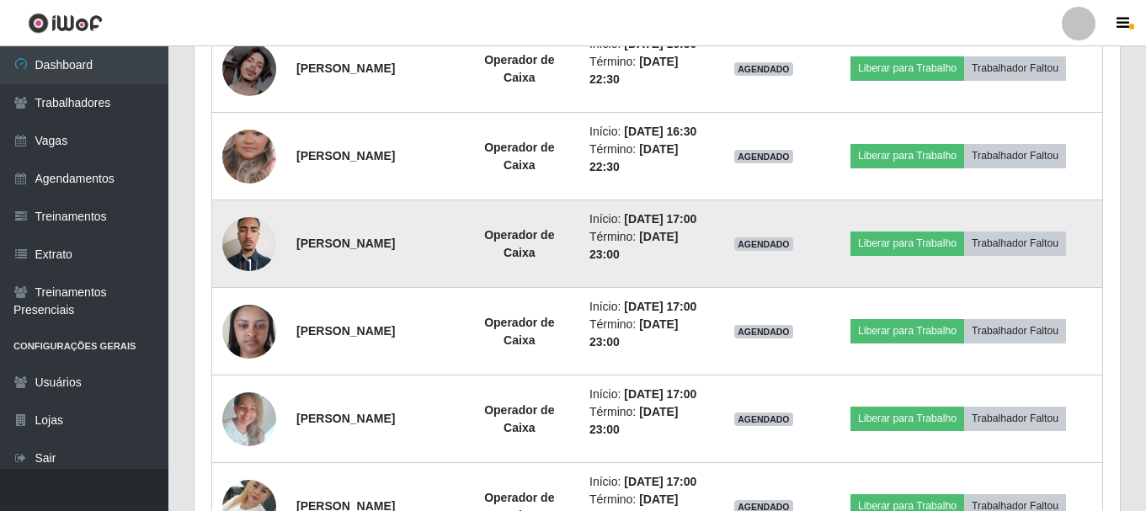
scroll to position [1023, 0]
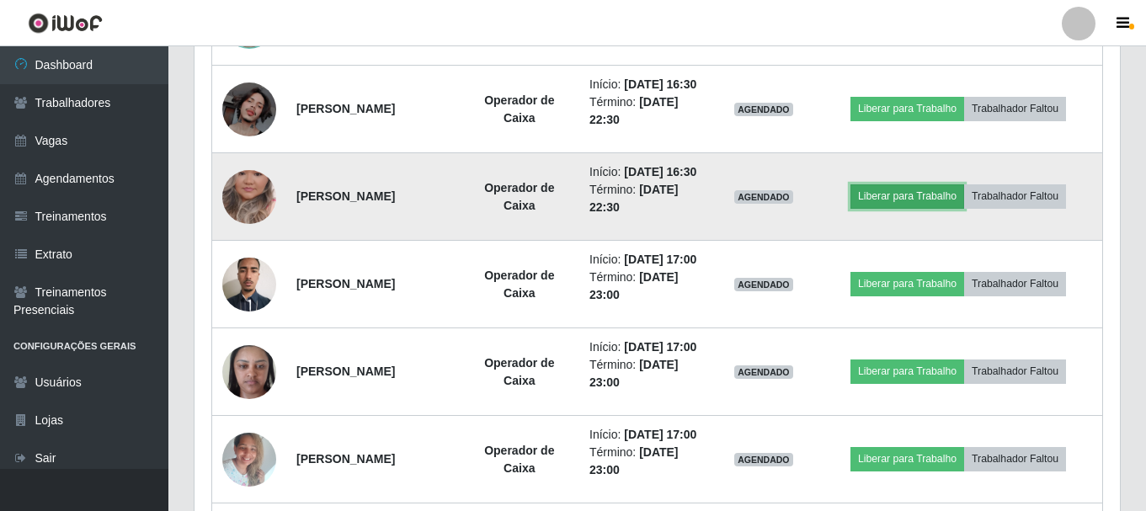
click at [900, 208] on button "Liberar para Trabalho" at bounding box center [908, 196] width 114 height 24
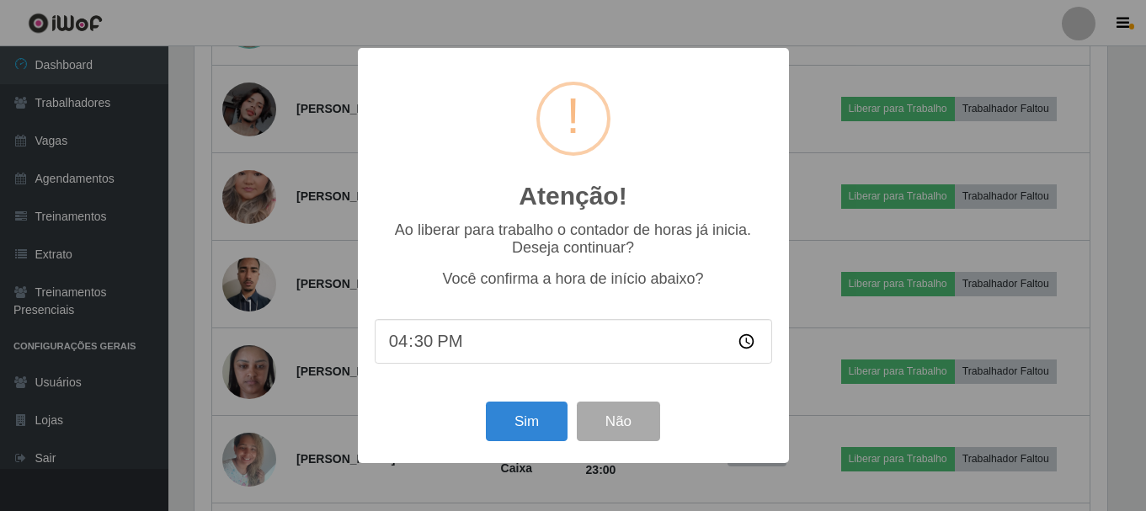
scroll to position [350, 917]
click at [522, 418] on button "Sim" at bounding box center [529, 422] width 82 height 40
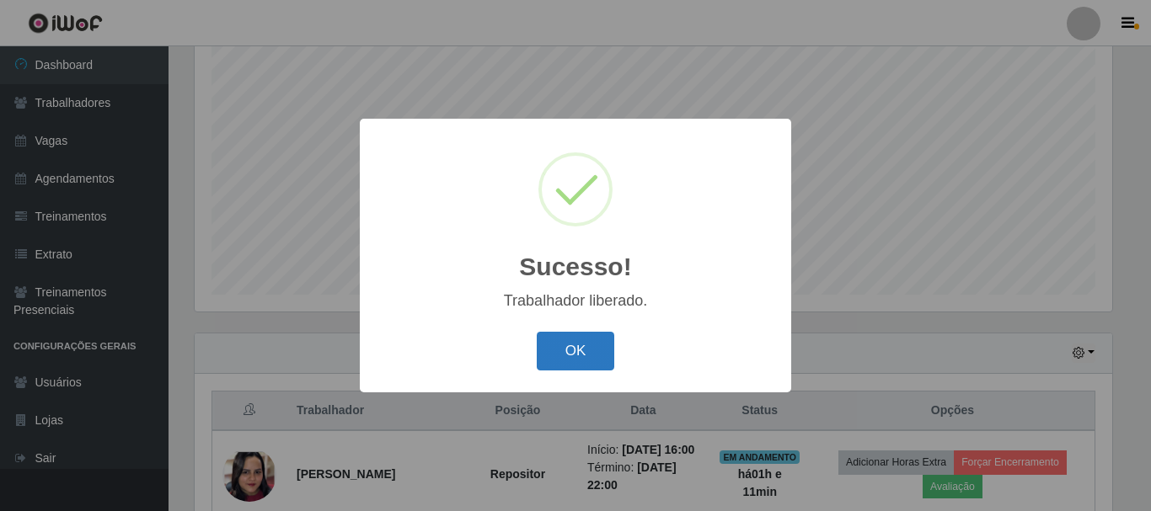
click at [584, 355] on button "OK" at bounding box center [576, 352] width 78 height 40
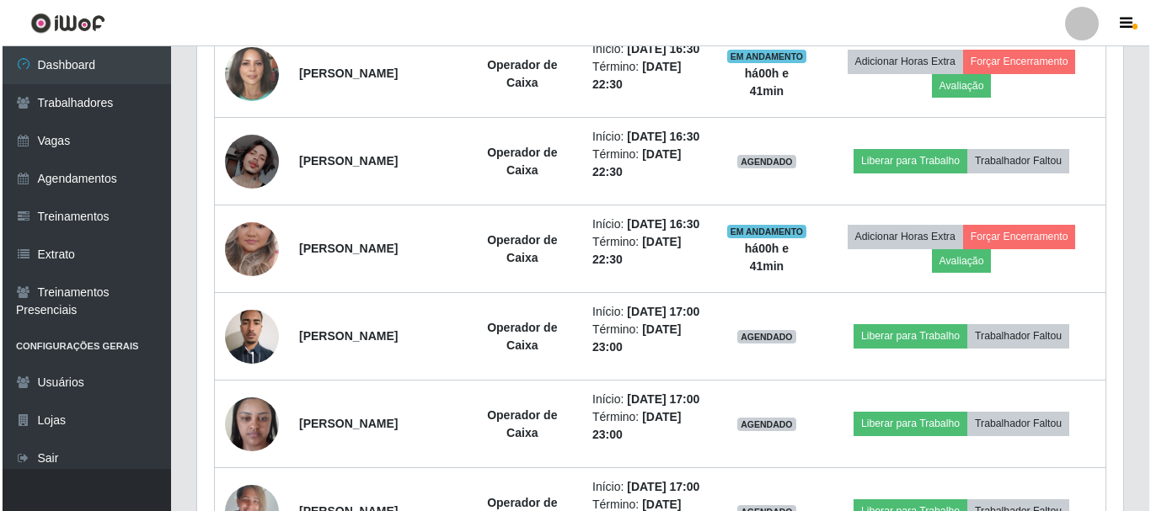
scroll to position [981, 0]
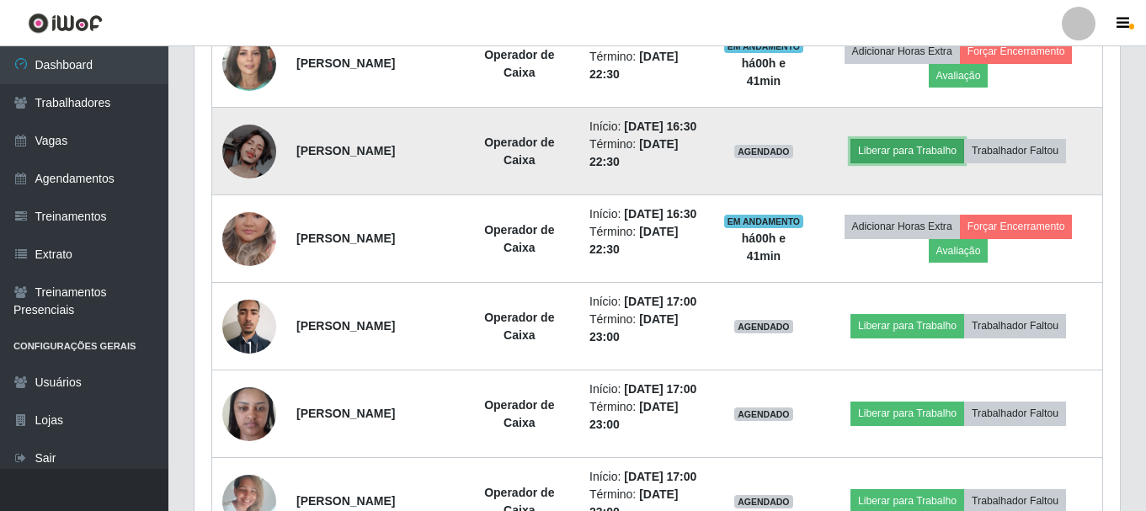
click at [891, 163] on button "Liberar para Trabalho" at bounding box center [908, 151] width 114 height 24
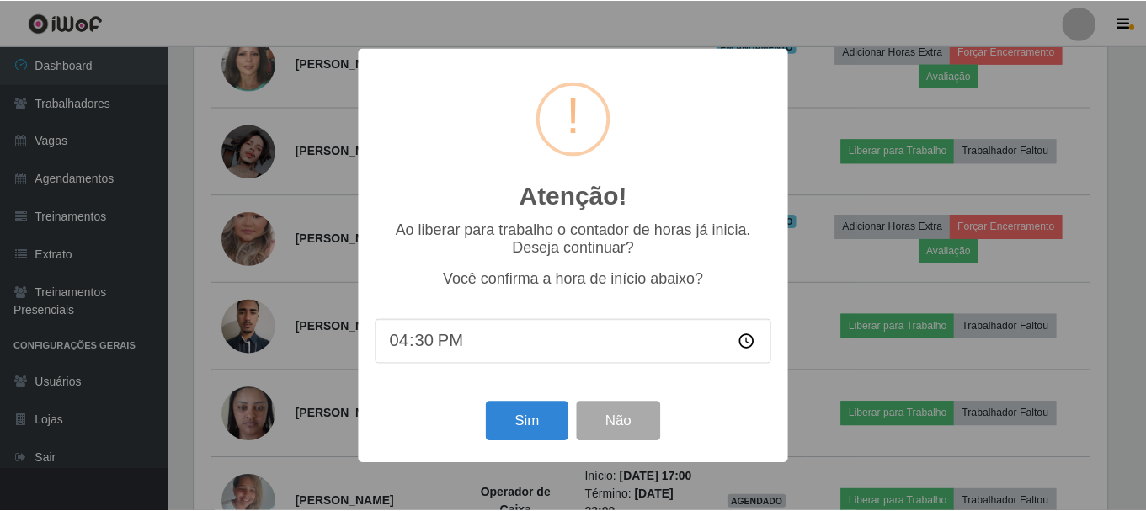
scroll to position [350, 917]
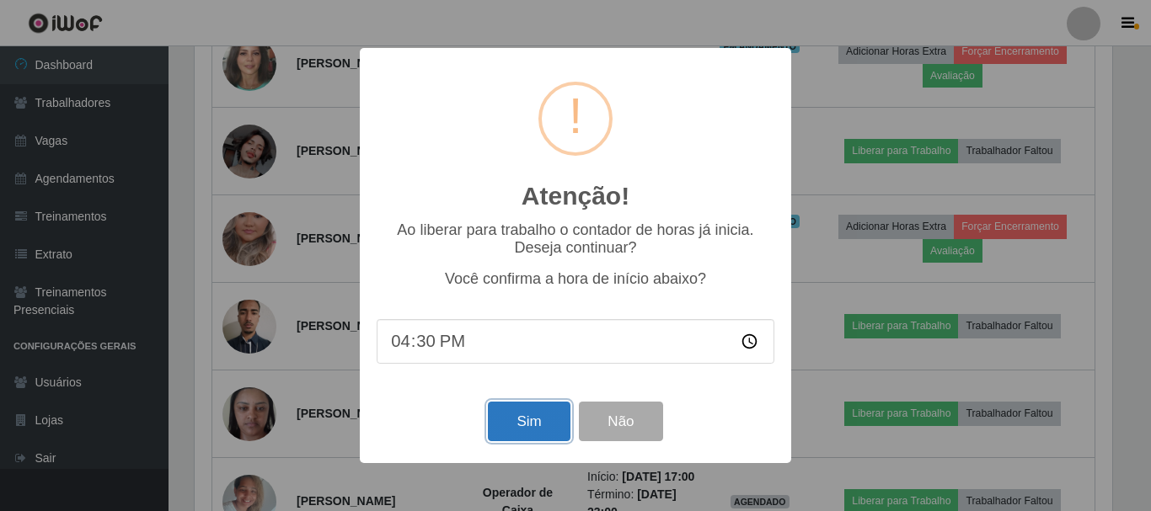
click at [536, 411] on button "Sim" at bounding box center [529, 422] width 82 height 40
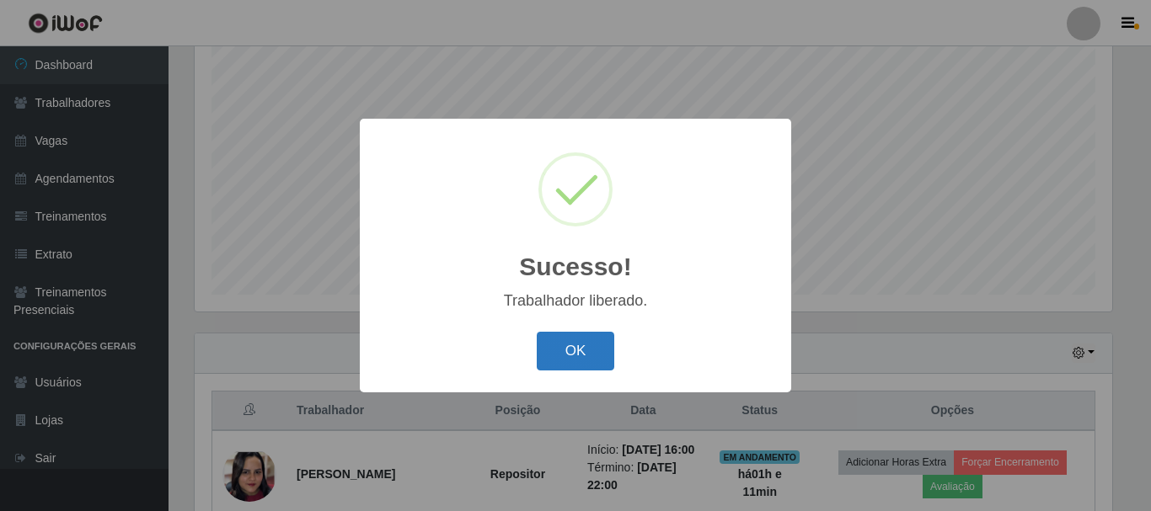
click at [590, 345] on button "OK" at bounding box center [576, 352] width 78 height 40
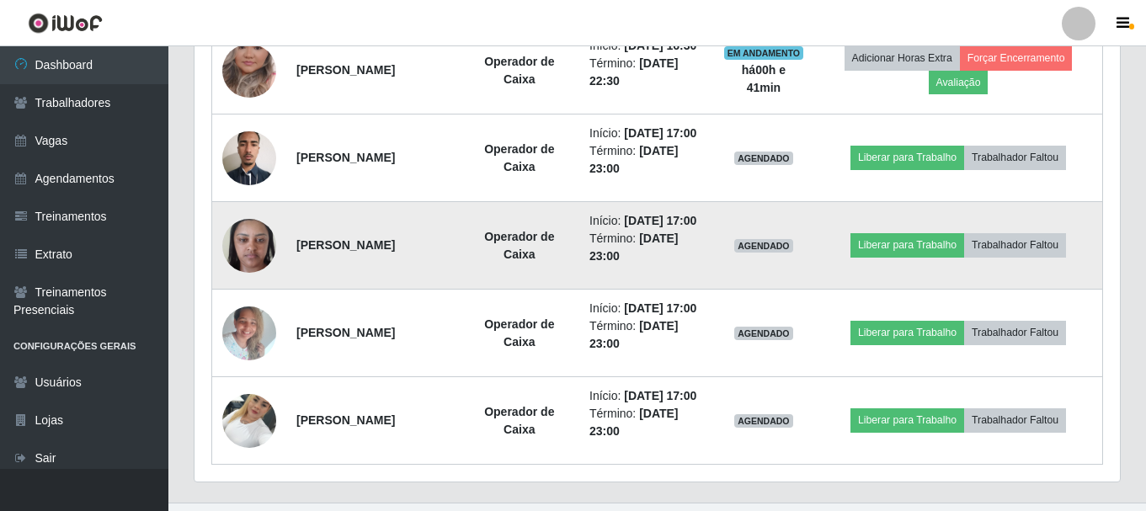
scroll to position [1234, 0]
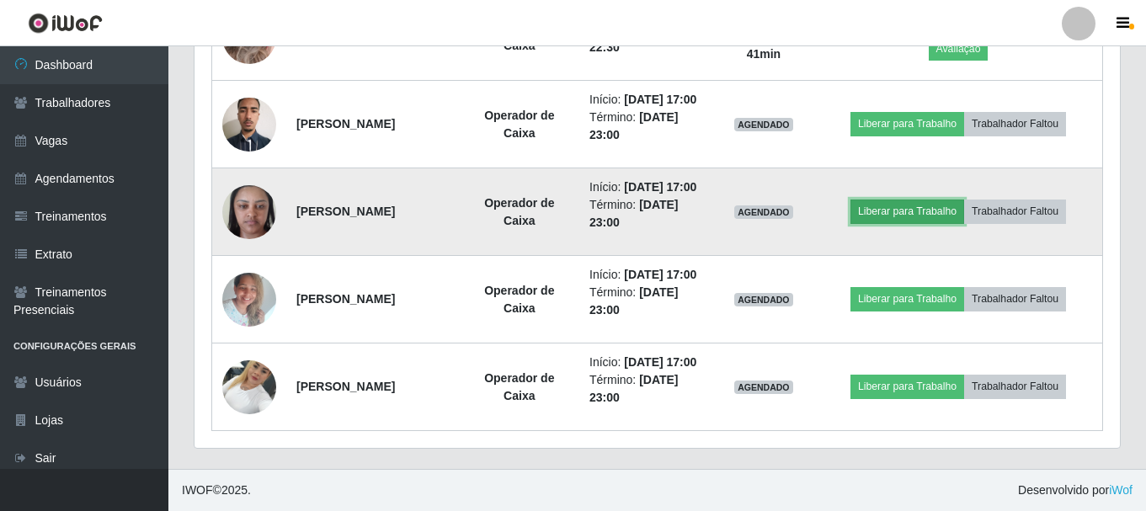
click at [937, 223] on button "Liberar para Trabalho" at bounding box center [908, 212] width 114 height 24
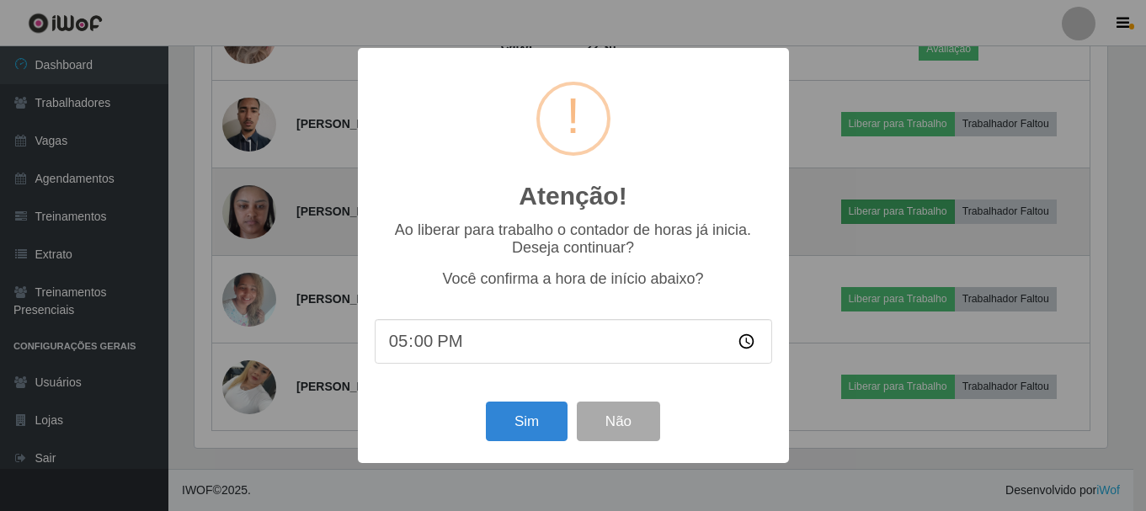
scroll to position [350, 917]
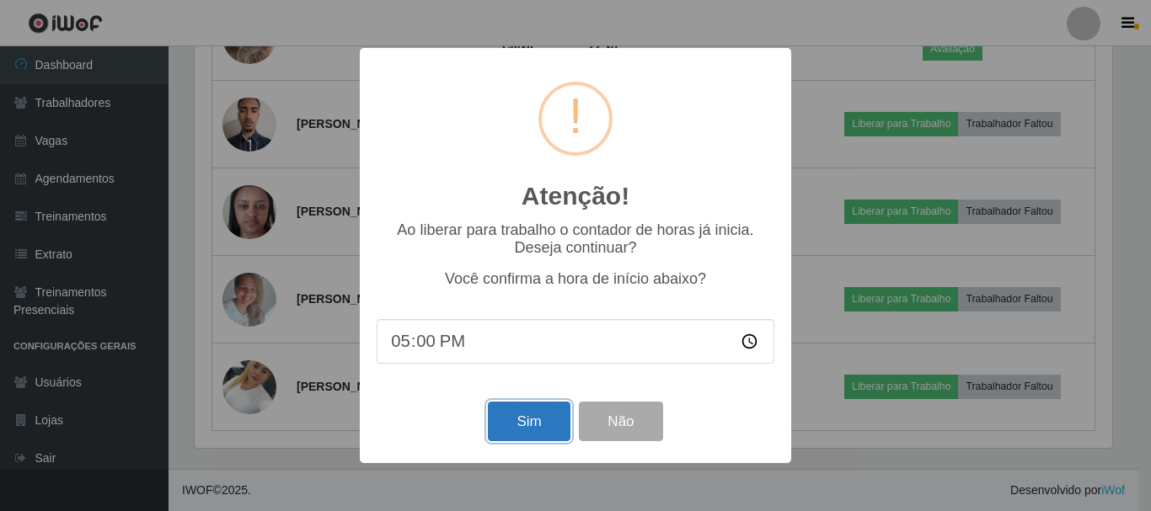
click at [545, 416] on button "Sim" at bounding box center [529, 422] width 82 height 40
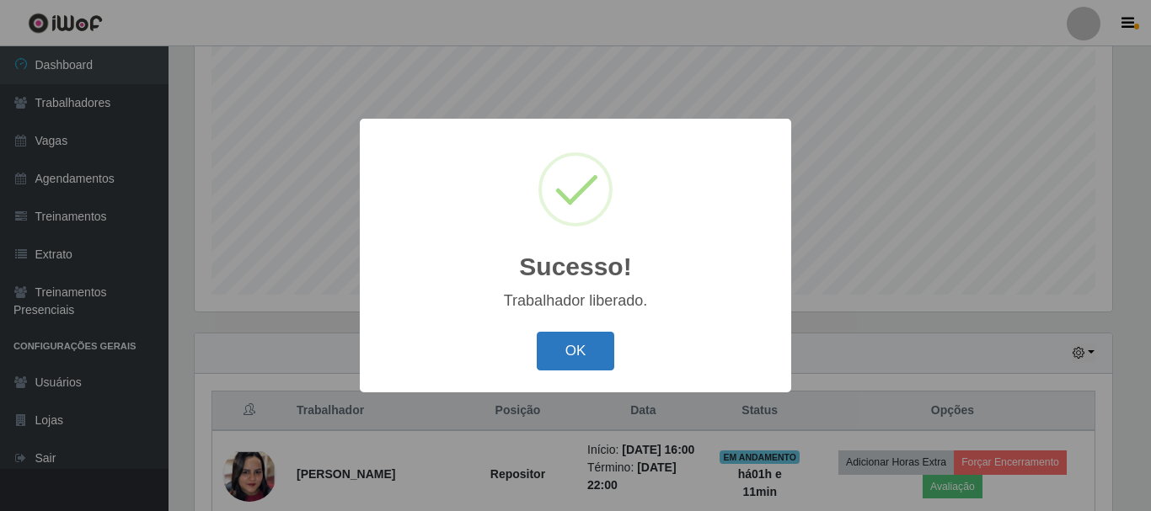
click at [595, 341] on button "OK" at bounding box center [576, 352] width 78 height 40
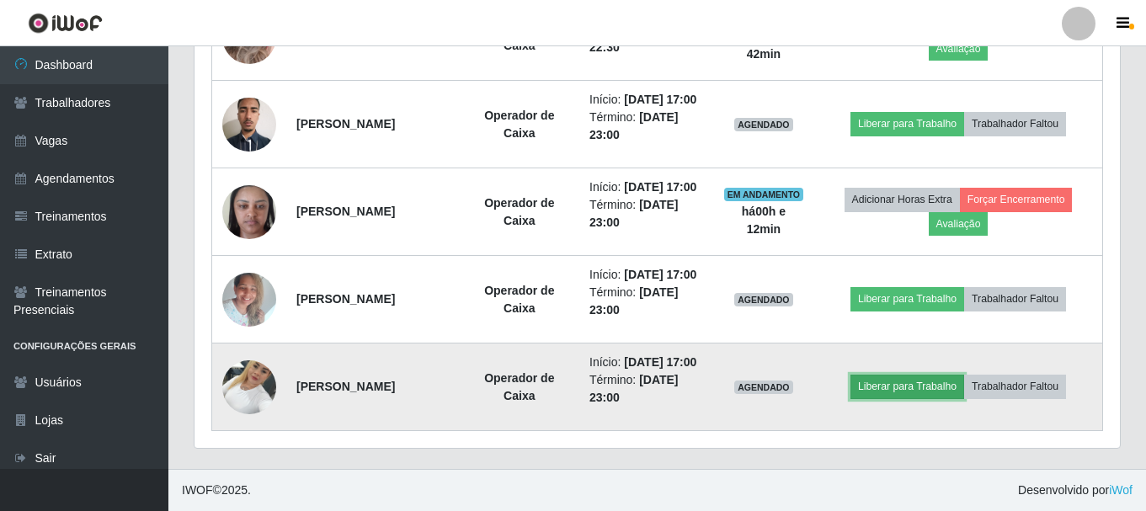
click at [914, 375] on button "Liberar para Trabalho" at bounding box center [908, 387] width 114 height 24
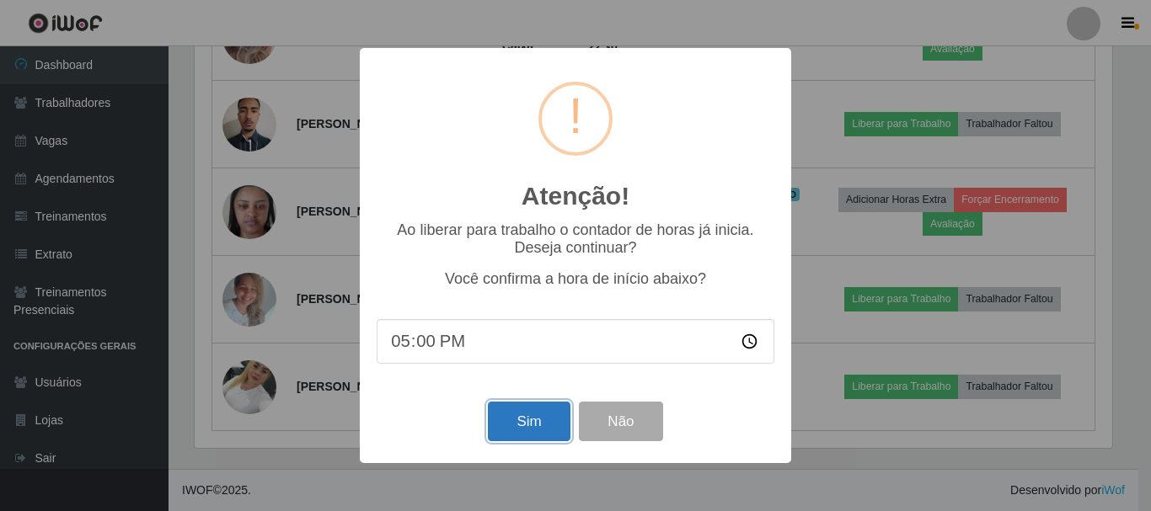
click at [525, 425] on button "Sim" at bounding box center [529, 422] width 82 height 40
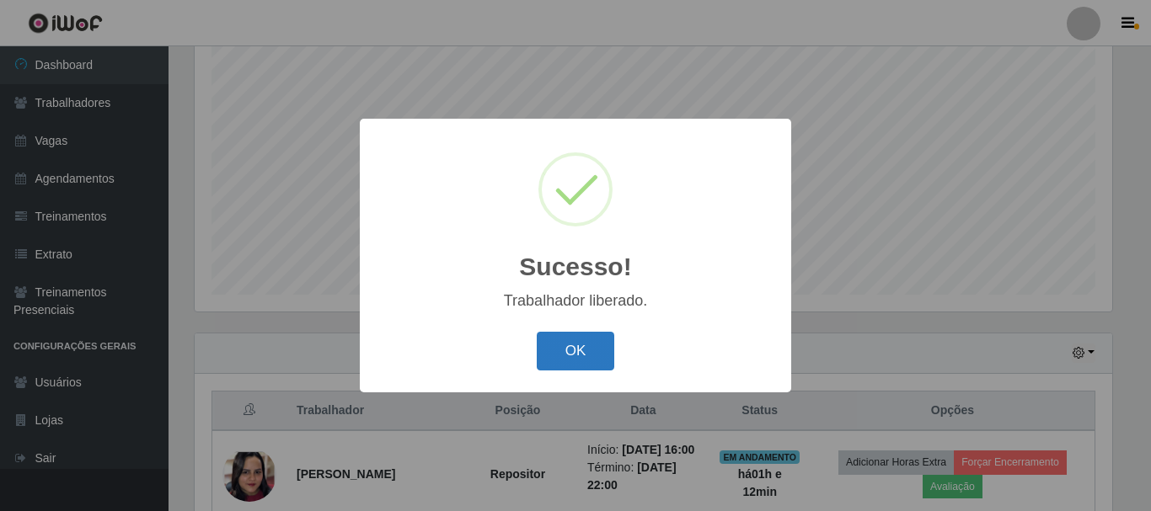
click at [574, 350] on button "OK" at bounding box center [576, 352] width 78 height 40
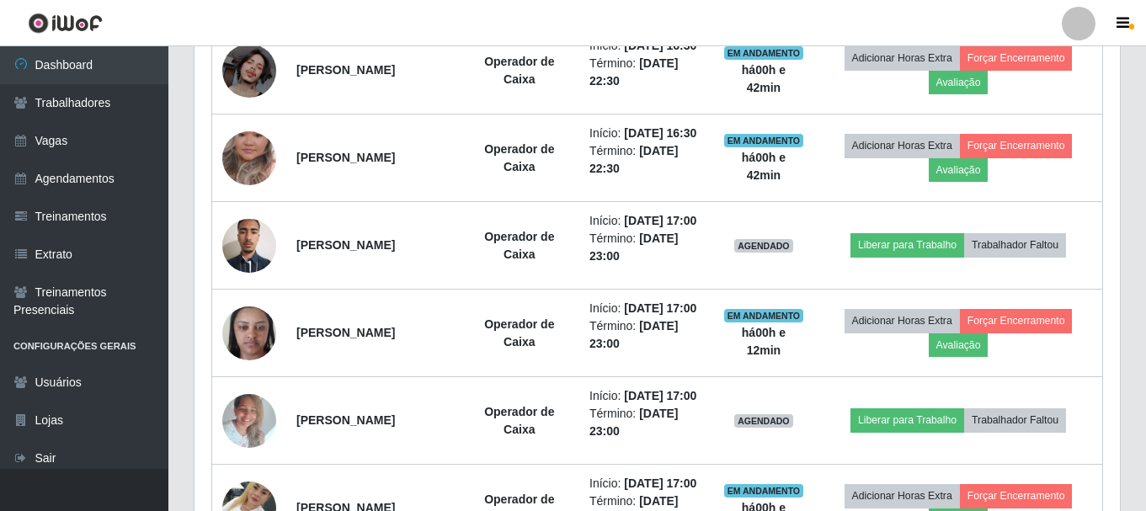
scroll to position [1066, 0]
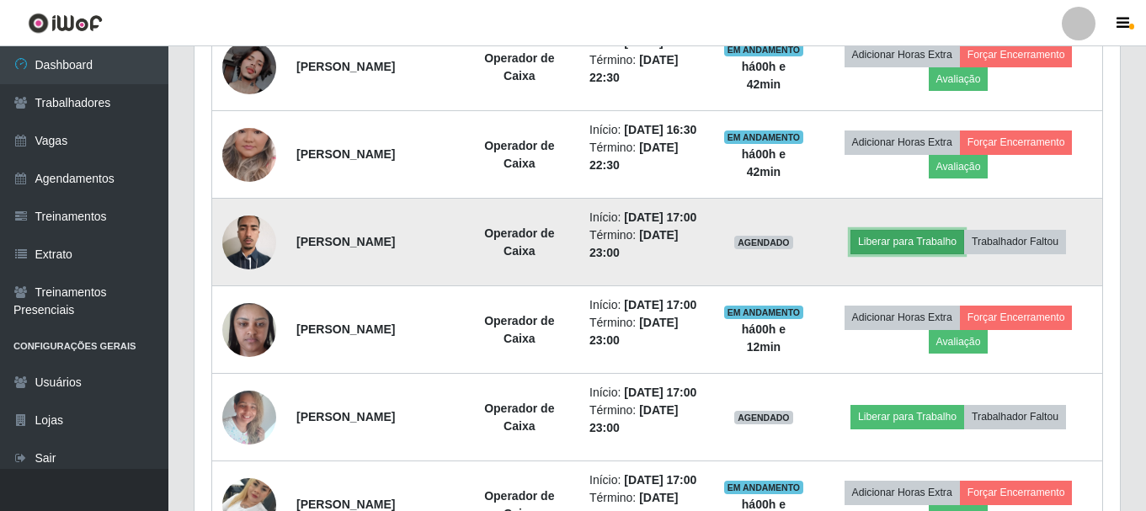
click at [911, 254] on button "Liberar para Trabalho" at bounding box center [908, 242] width 114 height 24
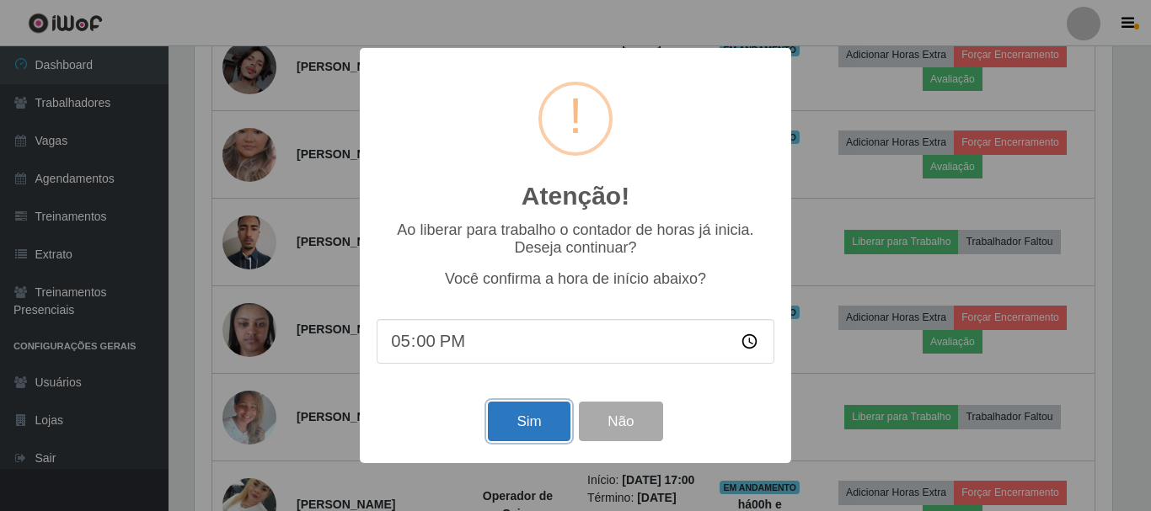
click at [523, 424] on button "Sim" at bounding box center [529, 422] width 82 height 40
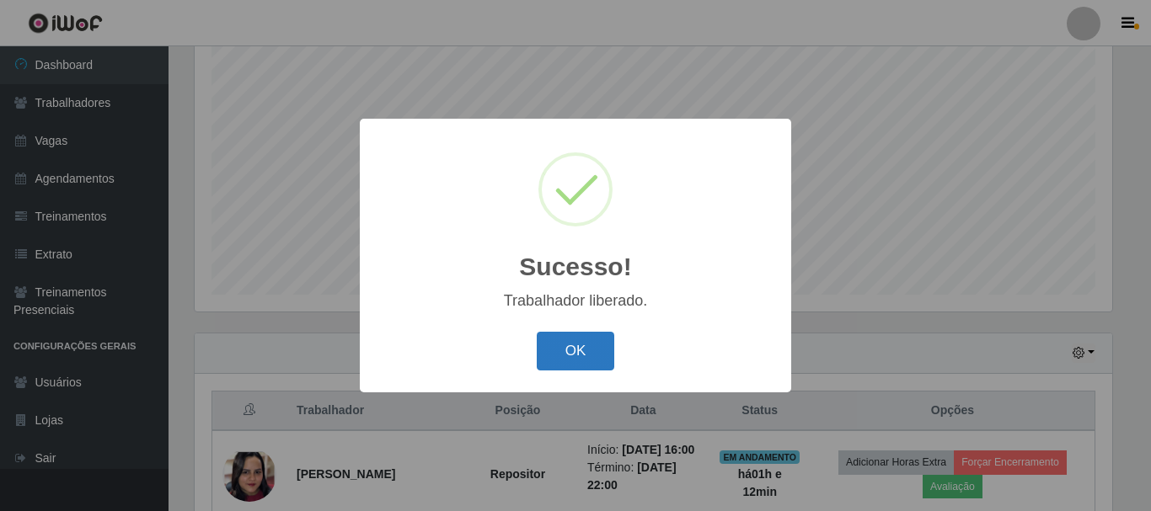
click at [556, 349] on button "OK" at bounding box center [576, 352] width 78 height 40
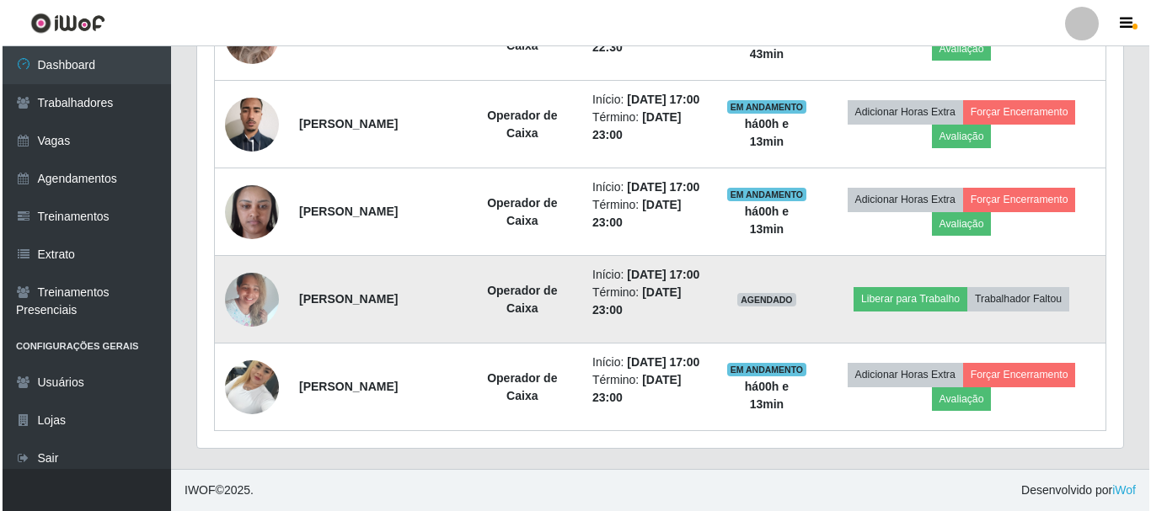
scroll to position [1360, 0]
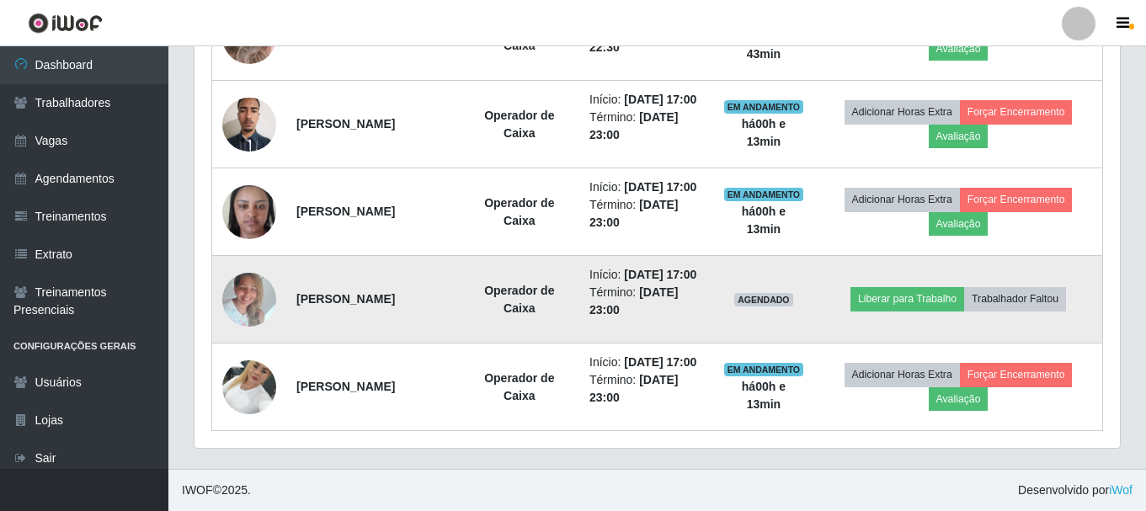
click at [264, 277] on img at bounding box center [249, 300] width 54 height 72
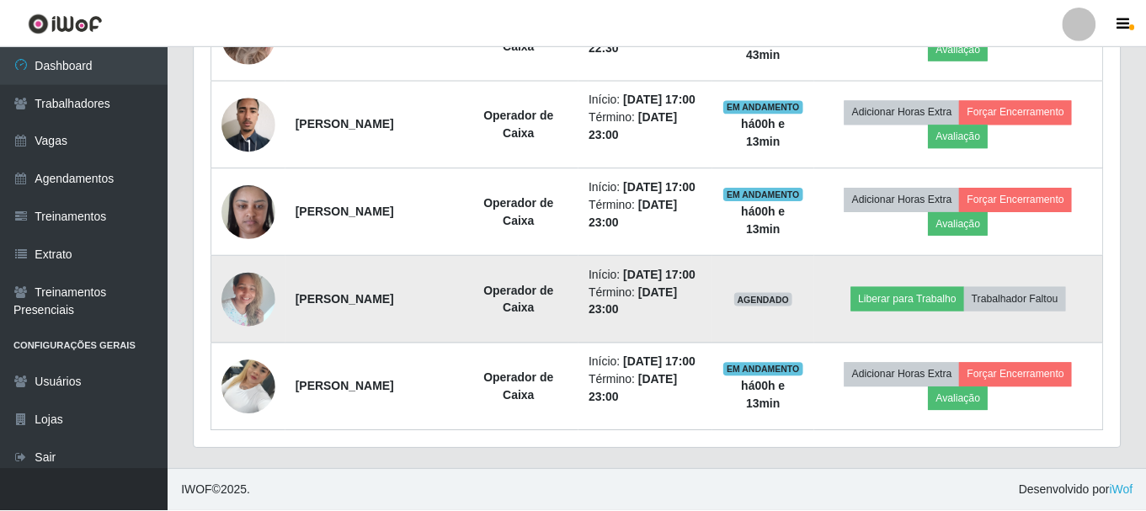
scroll to position [350, 917]
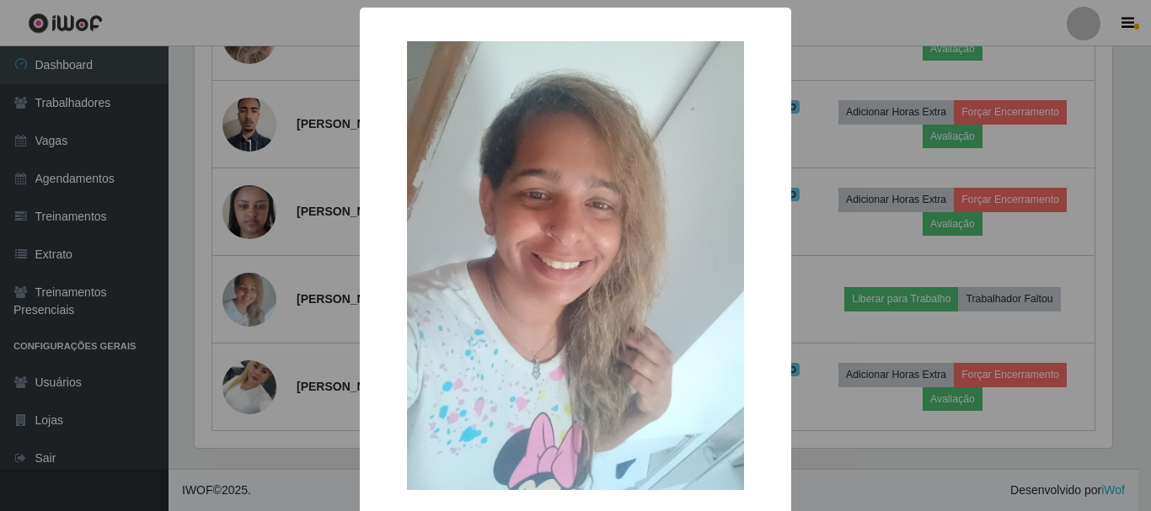
click at [918, 475] on div "× OK Cancel" at bounding box center [575, 255] width 1151 height 511
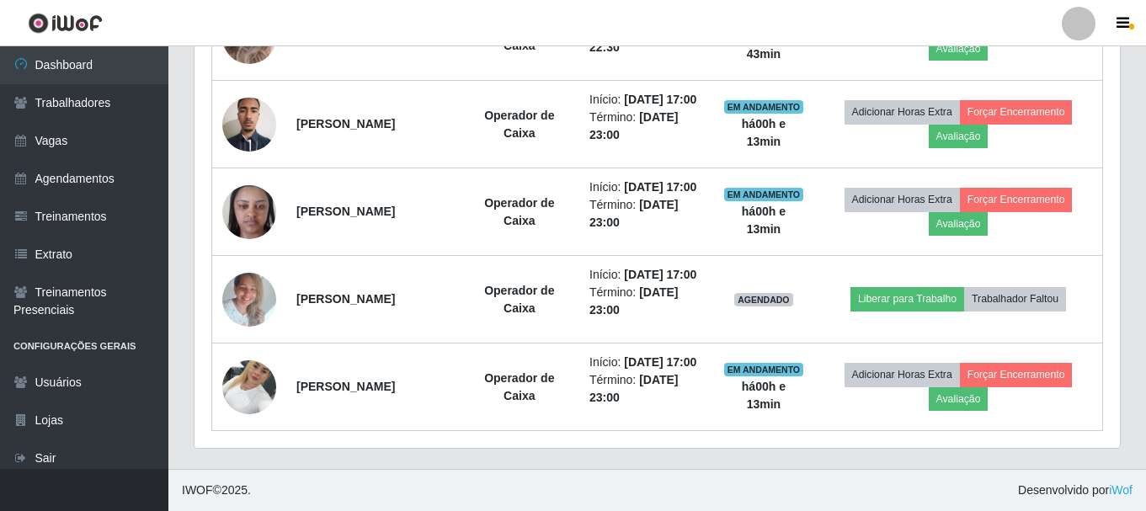
scroll to position [350, 926]
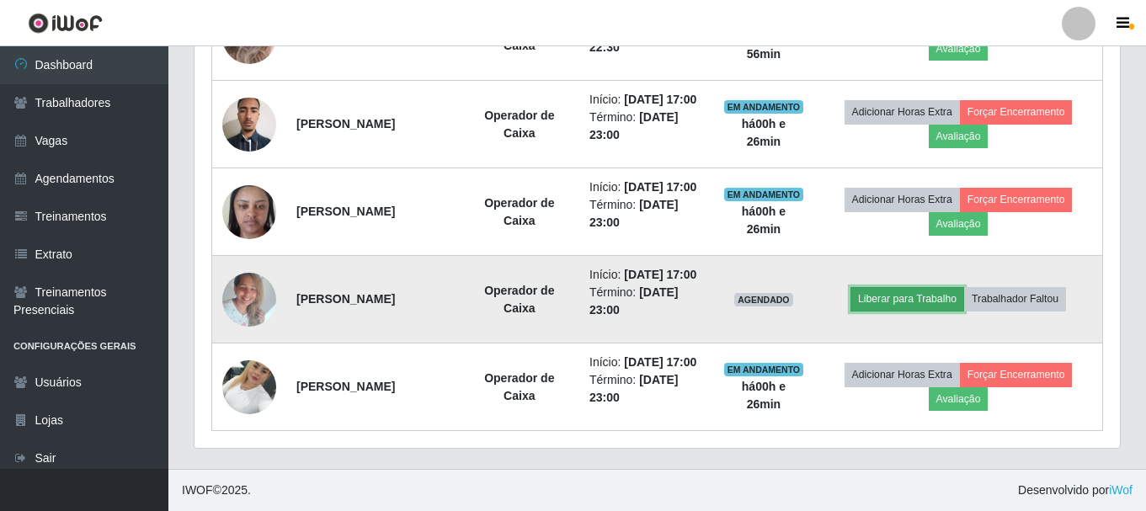
click at [927, 287] on button "Liberar para Trabalho" at bounding box center [908, 299] width 114 height 24
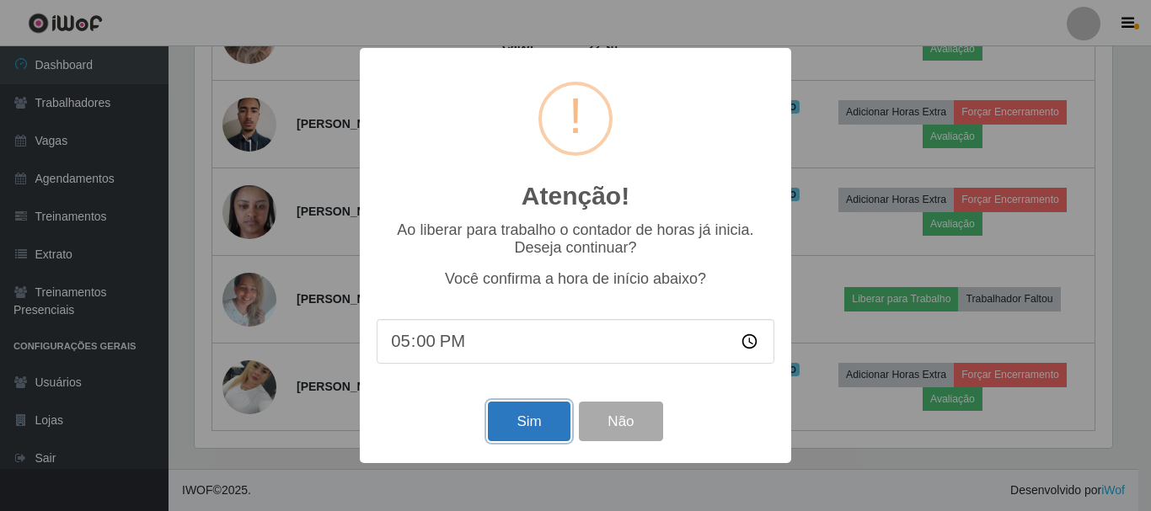
click at [522, 425] on button "Sim" at bounding box center [529, 422] width 82 height 40
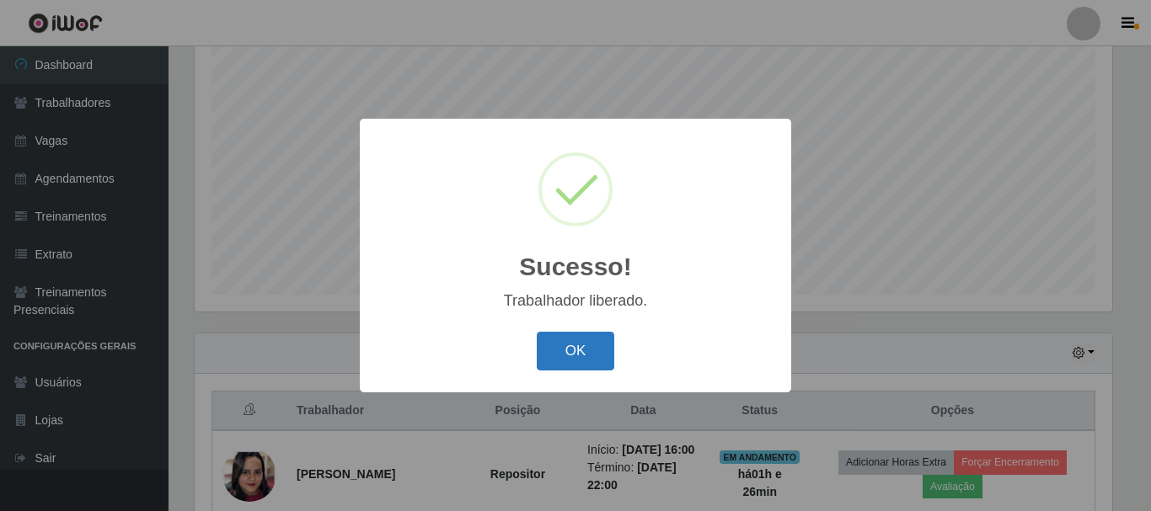
click at [583, 364] on button "OK" at bounding box center [576, 352] width 78 height 40
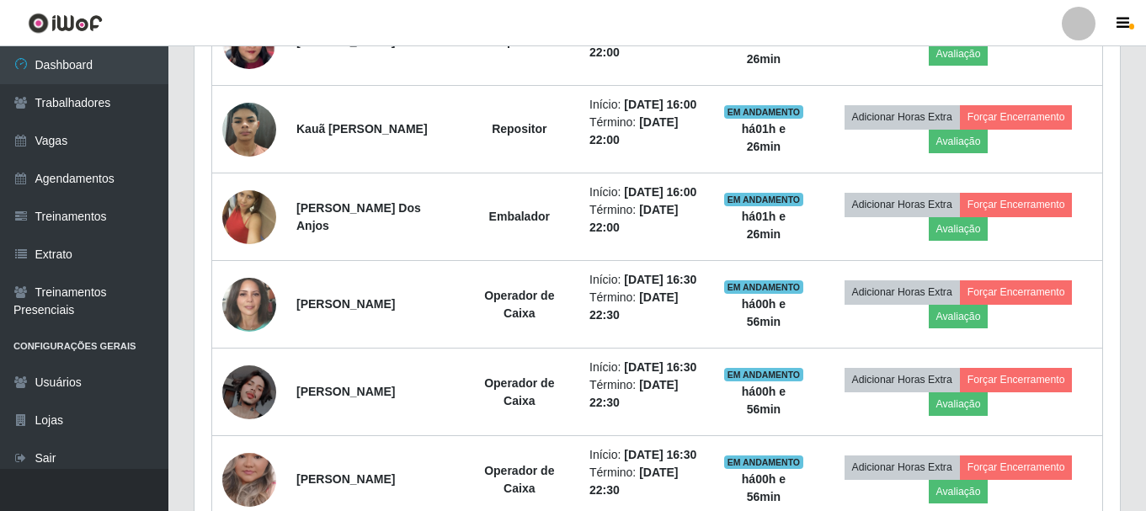
scroll to position [755, 0]
